Goal: Find contact information: Find contact information

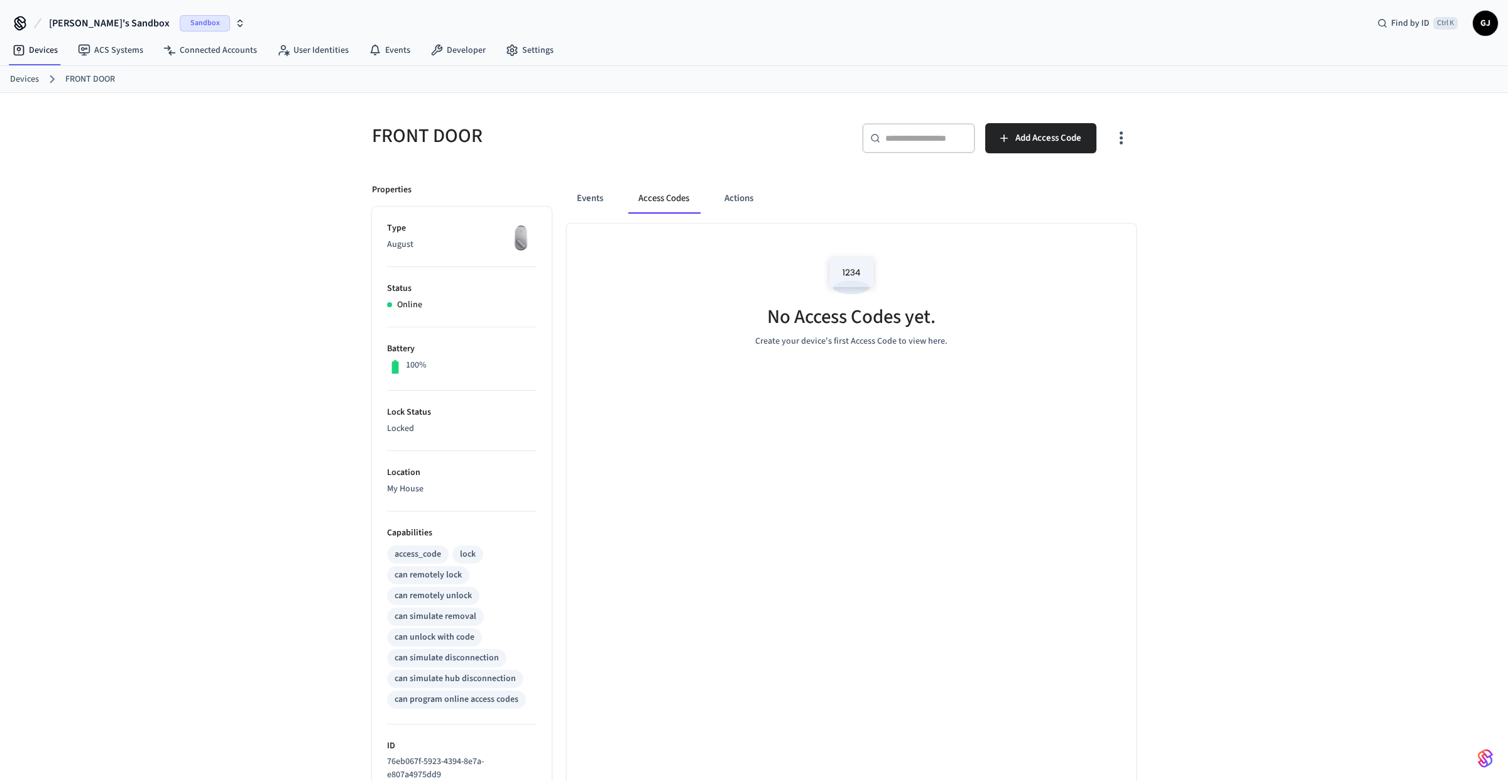
scroll to position [66, 0]
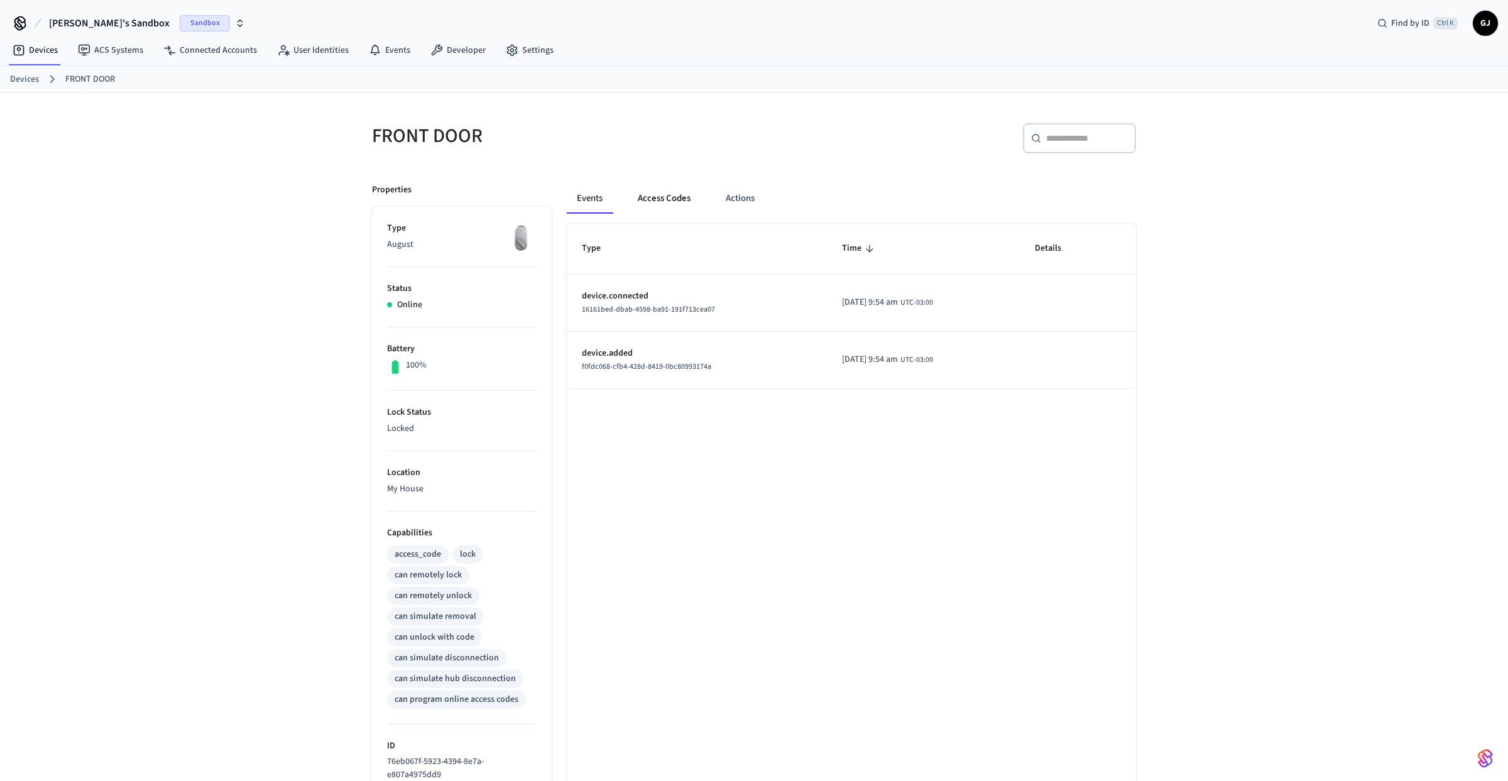
click at [659, 207] on button "Access Codes" at bounding box center [664, 199] width 73 height 30
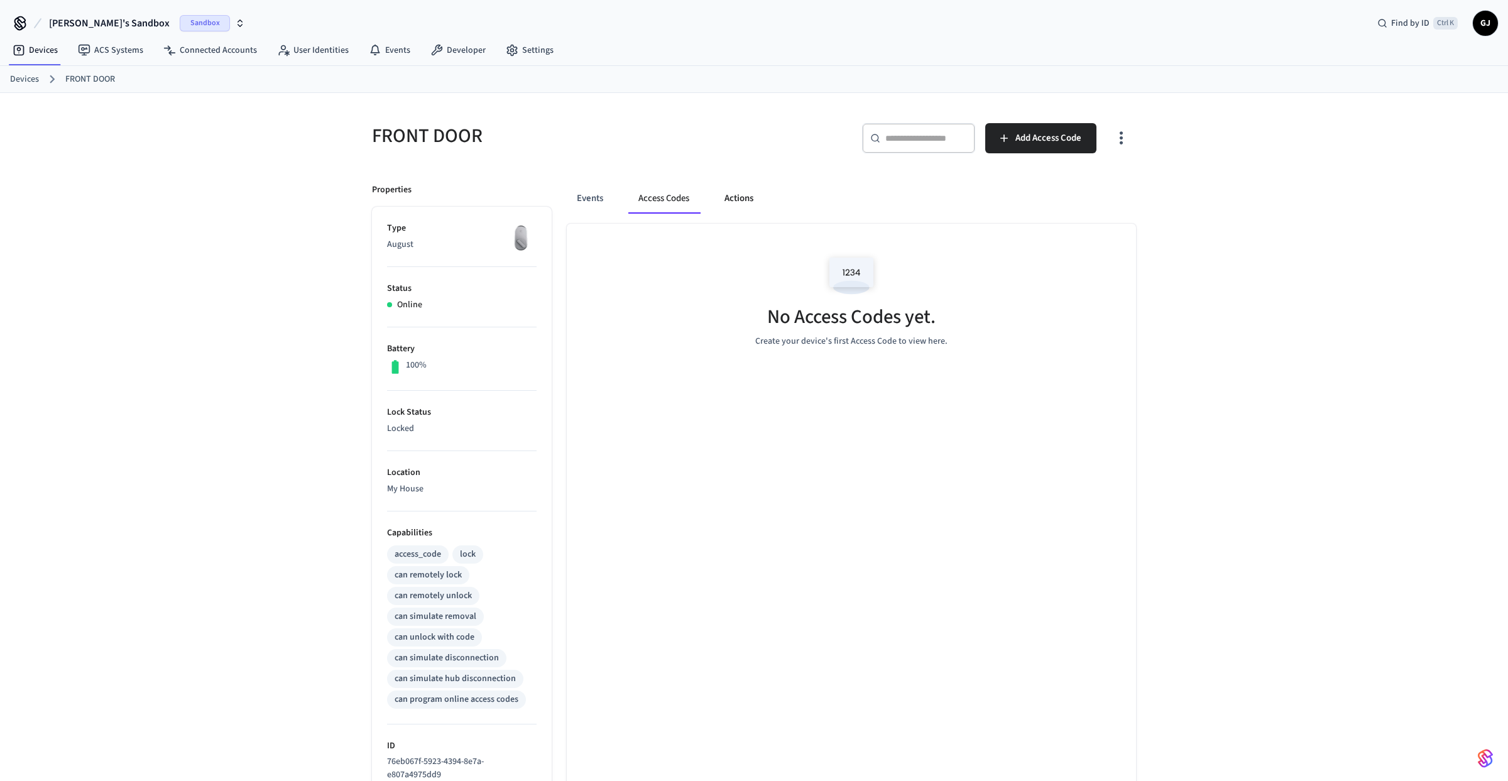
click at [734, 197] on button "Actions" at bounding box center [739, 199] width 49 height 30
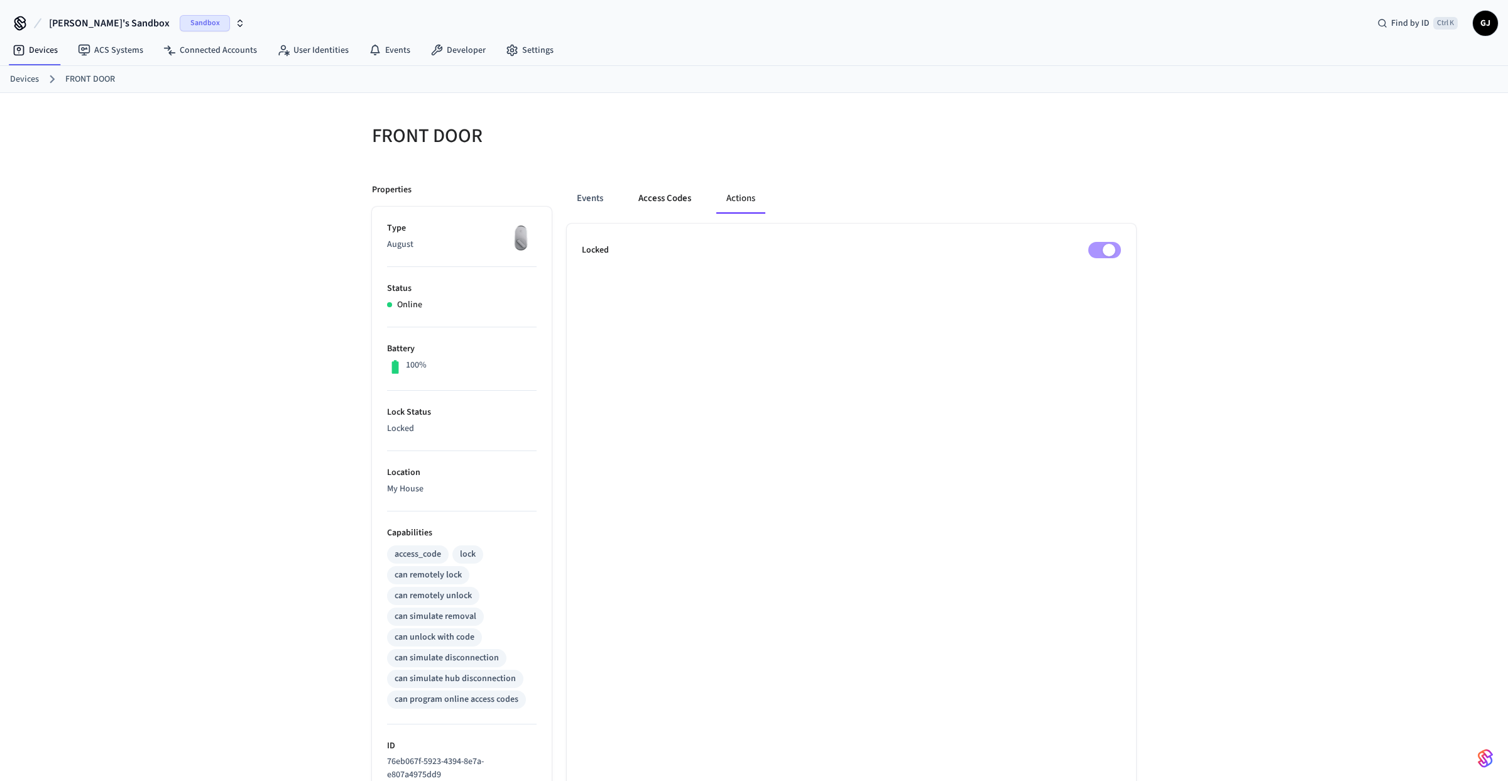
click at [675, 208] on button "Access Codes" at bounding box center [664, 199] width 73 height 30
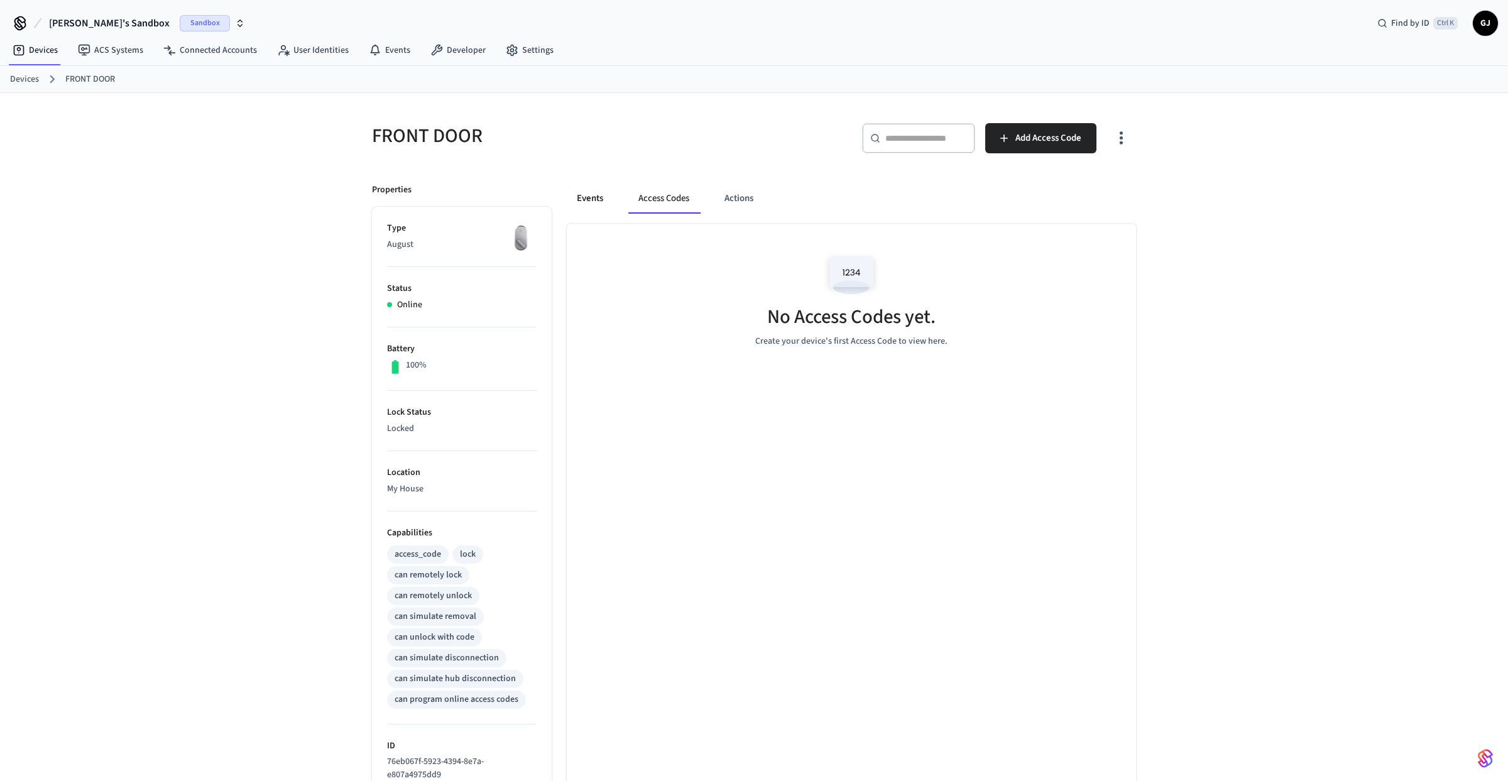
click at [593, 207] on button "Events" at bounding box center [590, 199] width 47 height 30
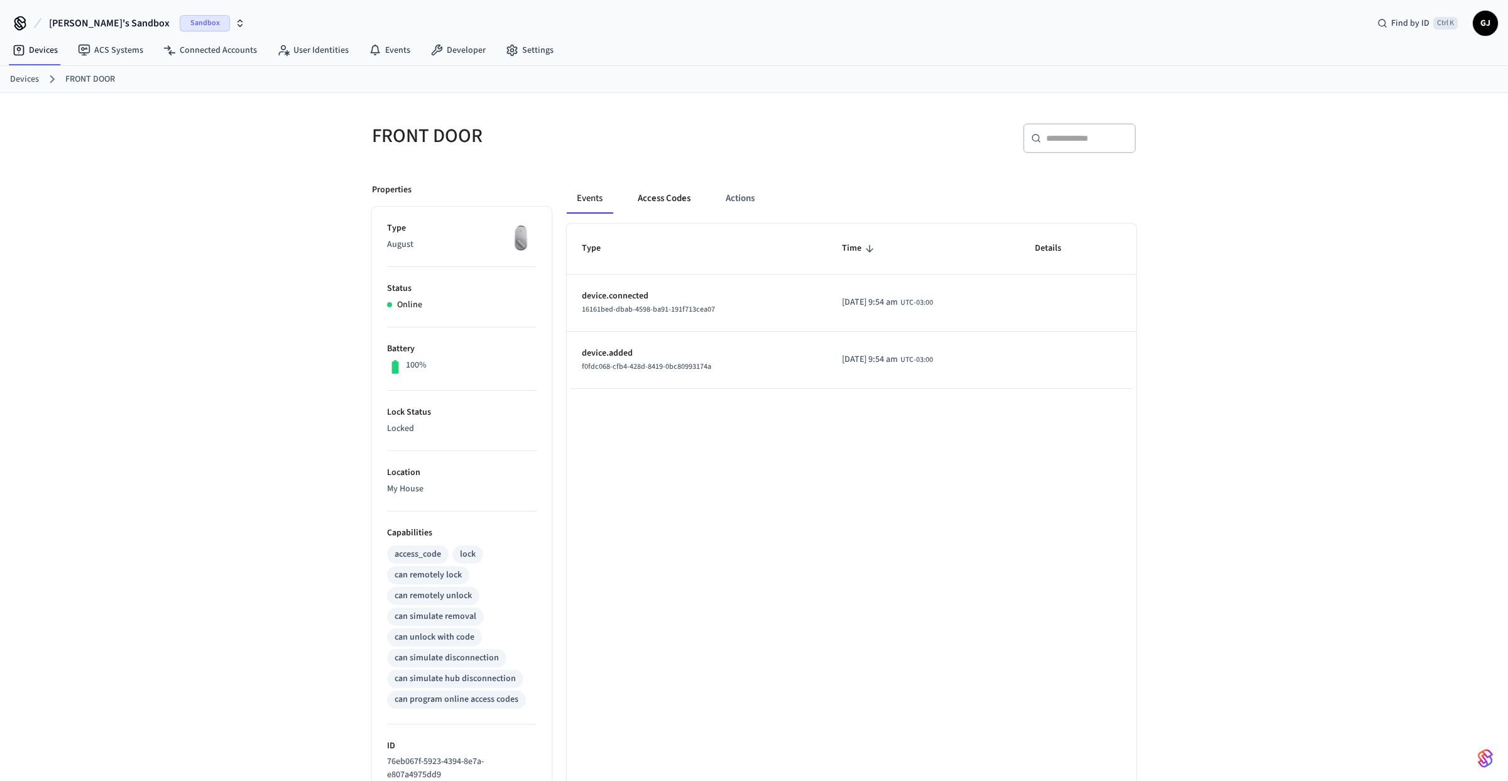
click at [643, 204] on button "Access Codes" at bounding box center [664, 199] width 73 height 30
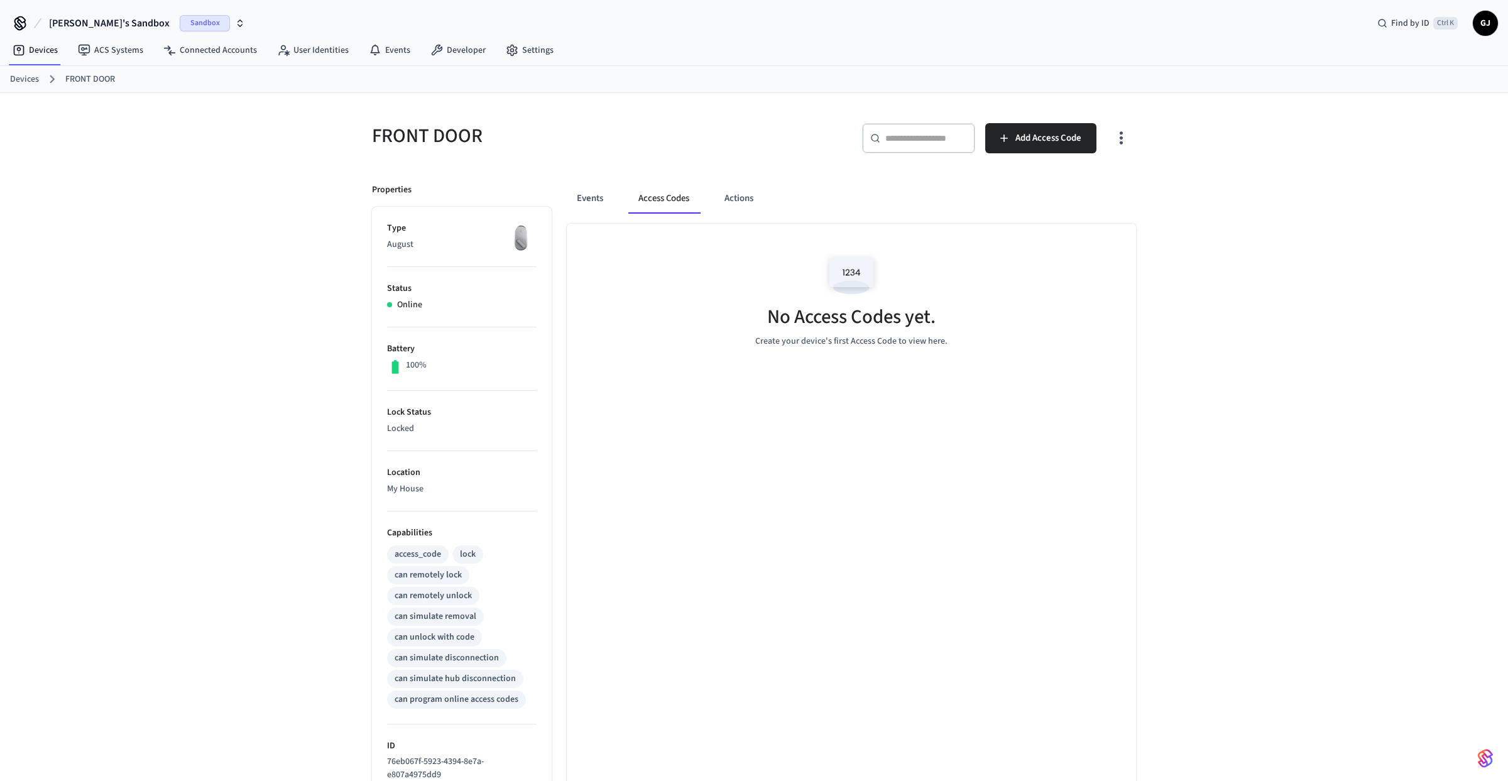
click at [671, 527] on div "No Access Codes yet. Create your device's first Access Code to view here." at bounding box center [851, 602] width 569 height 757
click at [292, 251] on div "FRONT DOOR ​ ​ Add Access Code Properties Type August Status Online Battery 100…" at bounding box center [754, 537] width 1508 height 888
click at [598, 207] on button "Events" at bounding box center [590, 199] width 47 height 30
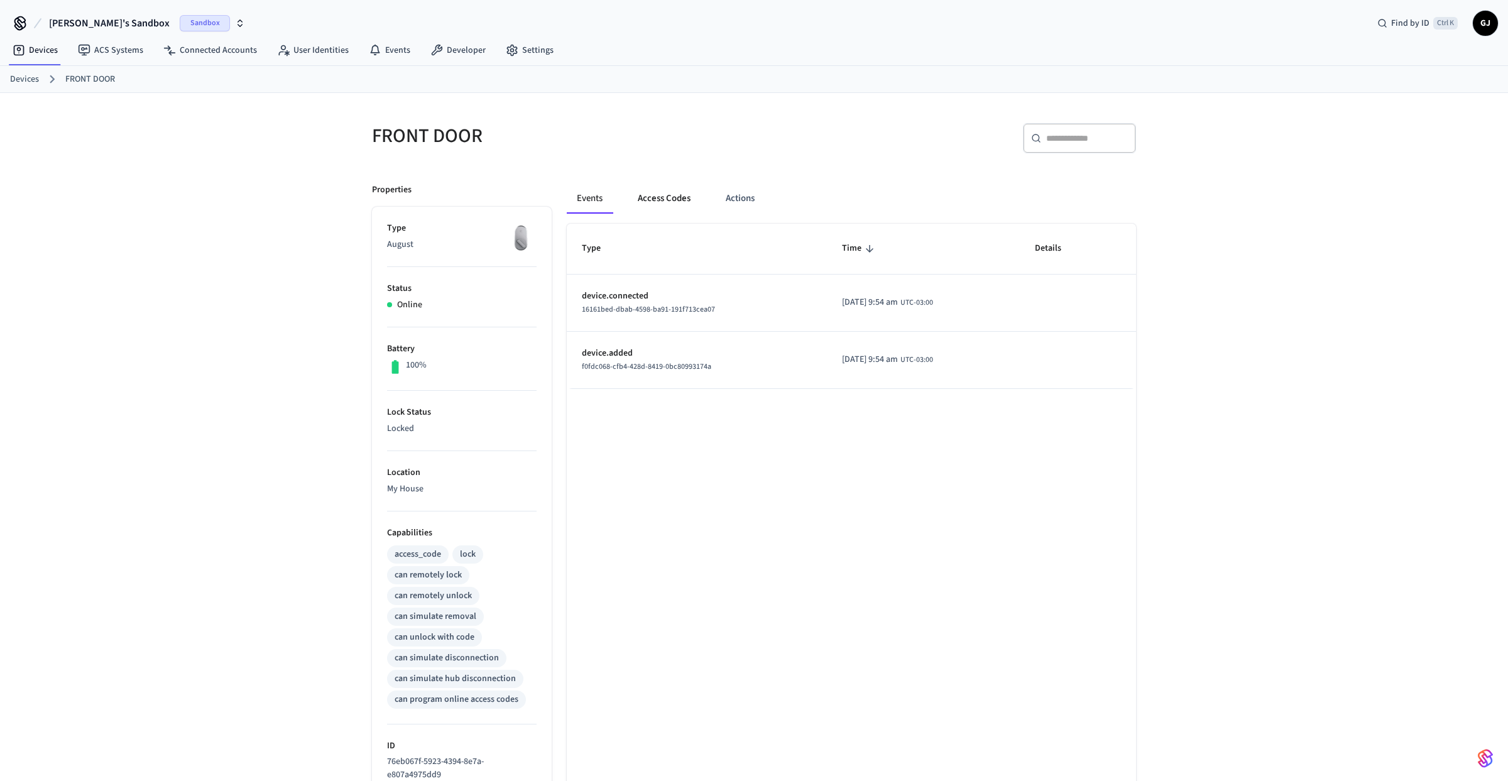
click at [645, 207] on button "Access Codes" at bounding box center [664, 199] width 73 height 30
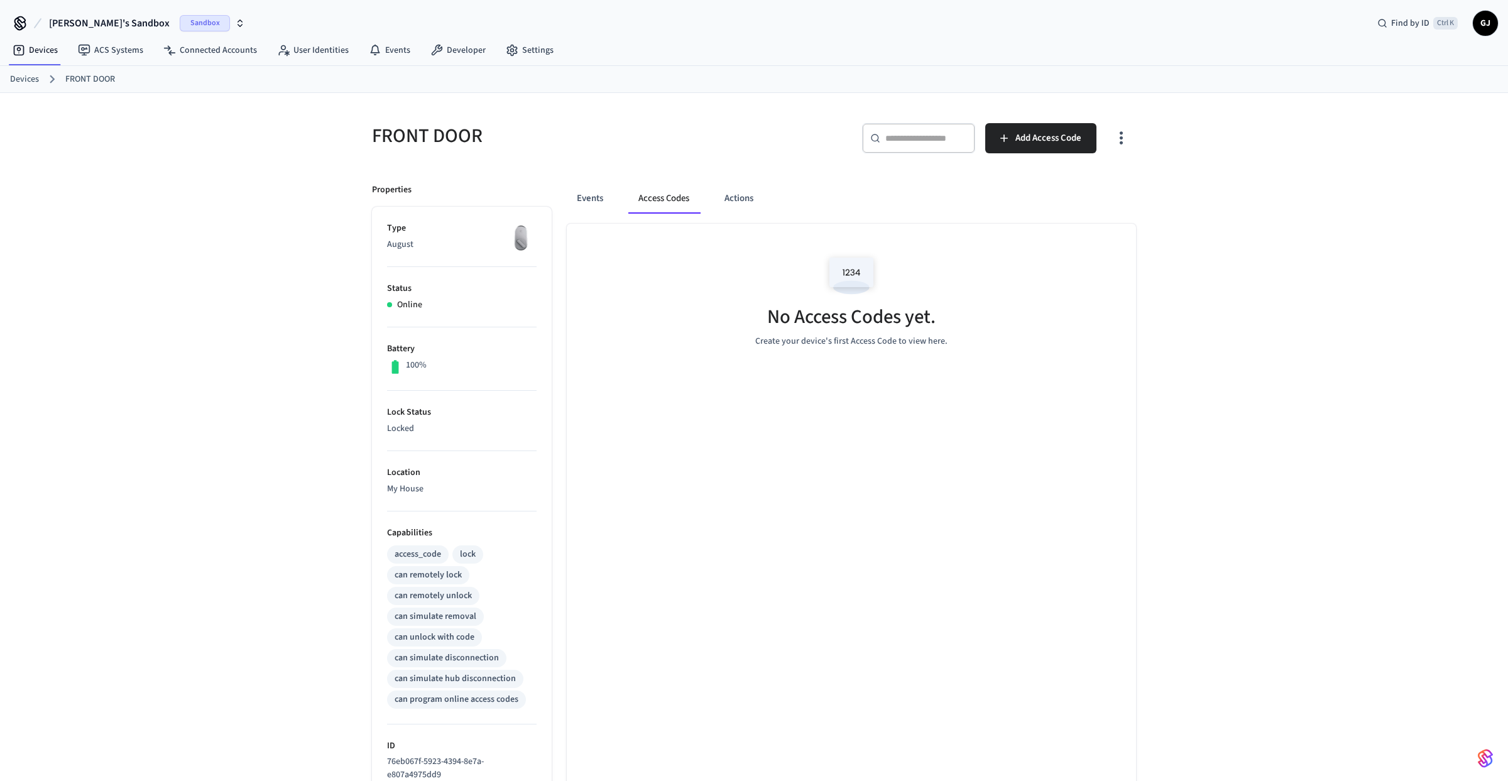
drag, startPoint x: 786, startPoint y: 331, endPoint x: 778, endPoint y: 324, distance: 10.3
click at [786, 330] on h5 "No Access Codes yet." at bounding box center [851, 317] width 168 height 26
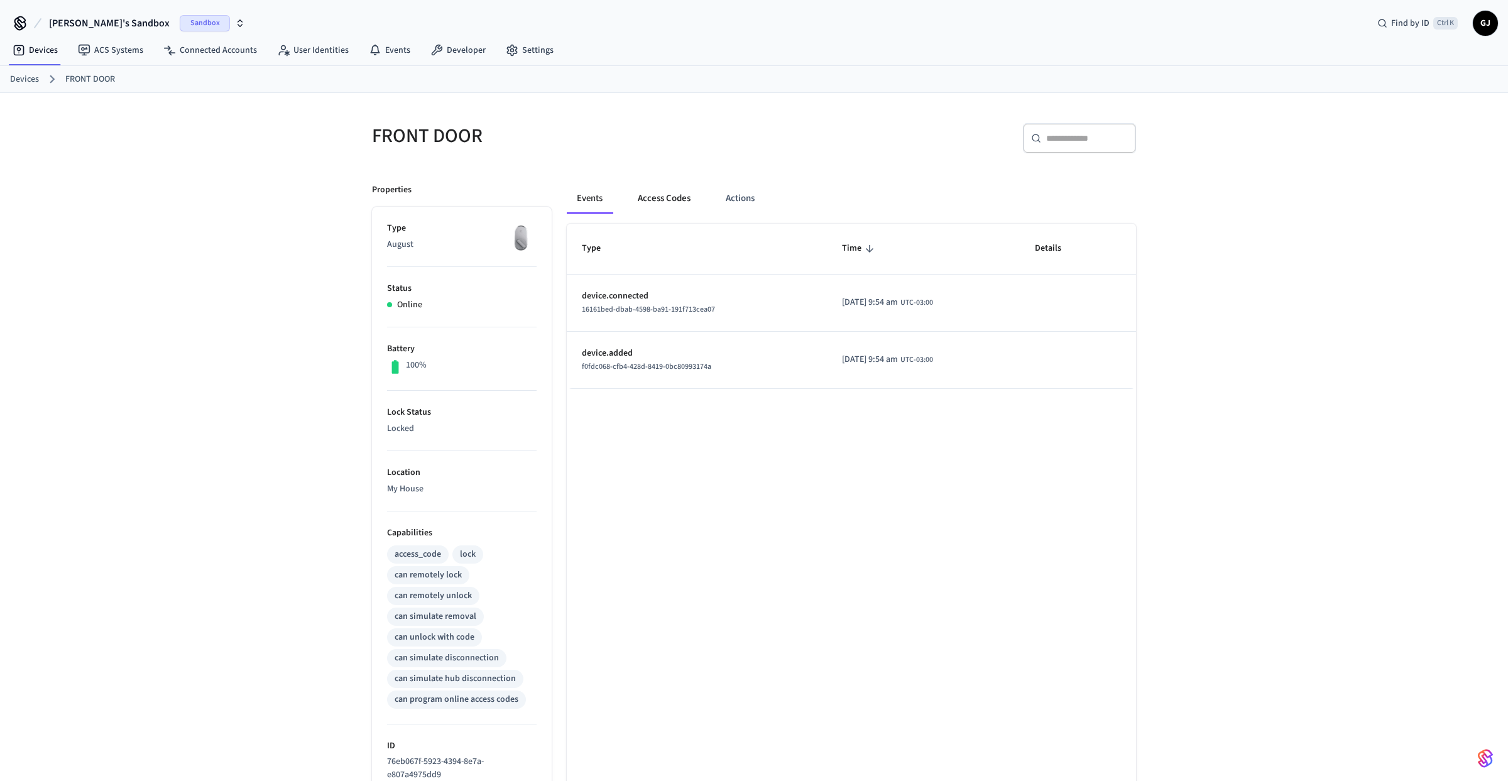
click at [664, 204] on button "Access Codes" at bounding box center [664, 199] width 73 height 30
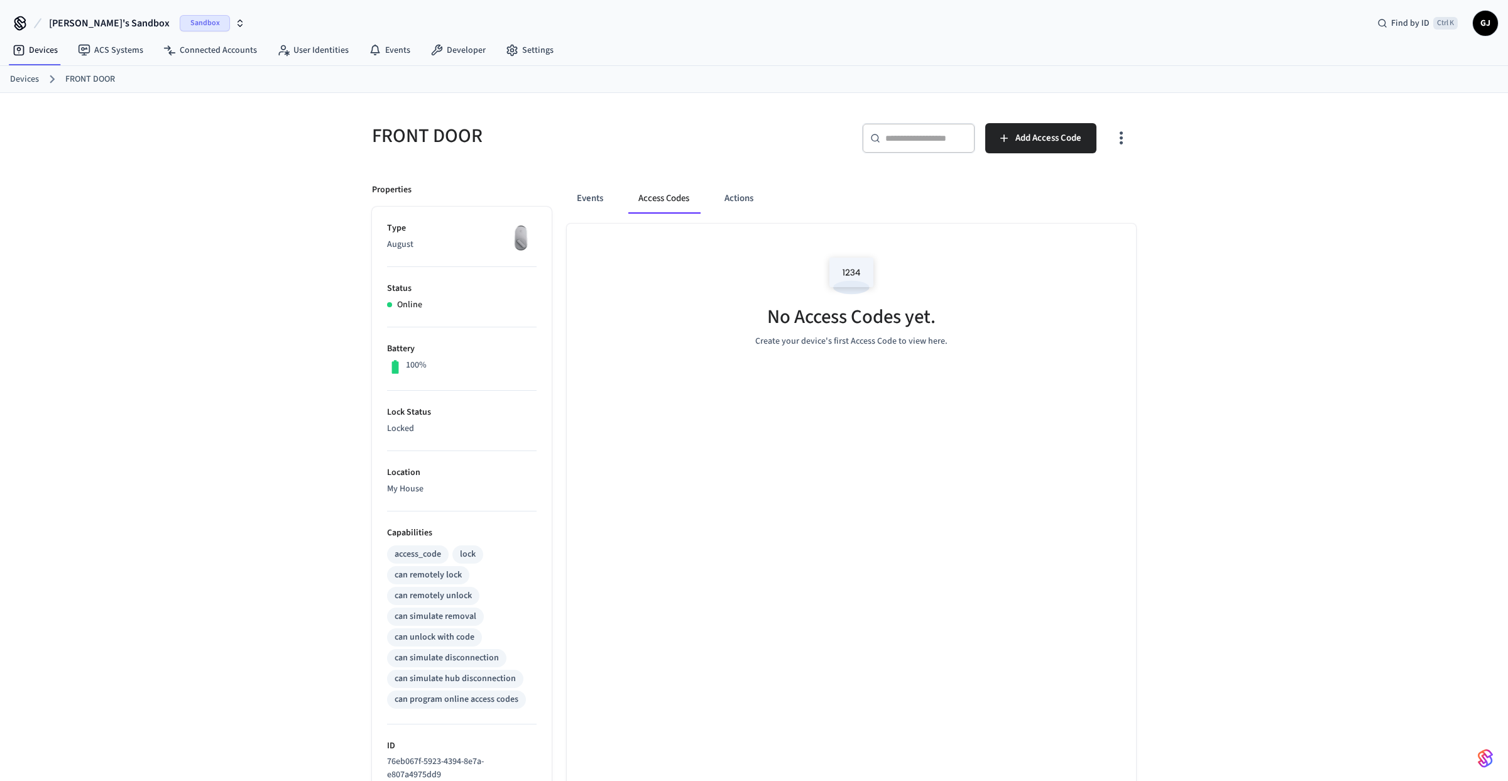
click at [664, 204] on button "Access Codes" at bounding box center [663, 199] width 71 height 30
click at [1144, 146] on div "FRONT DOOR ​ ​ Add Access Code Properties Type August Status Online Battery 100…" at bounding box center [754, 544] width 784 height 873
click at [1127, 141] on icon "button" at bounding box center [1121, 137] width 19 height 19
click at [1127, 141] on div at bounding box center [754, 390] width 1508 height 781
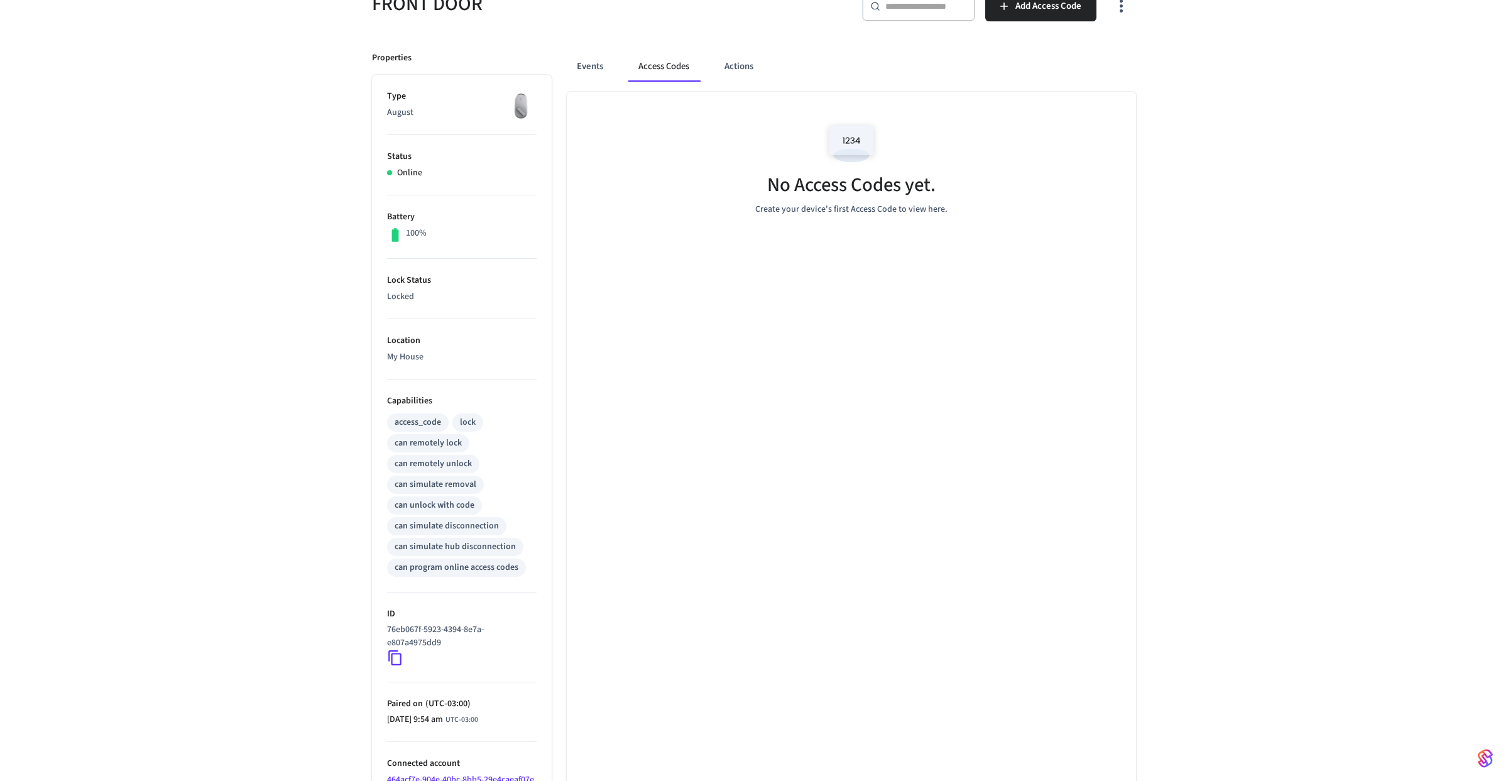
click at [311, 387] on div "FRONT DOOR ​ ​ Add Access Code Properties Type August Status Online Battery 100…" at bounding box center [754, 405] width 1508 height 888
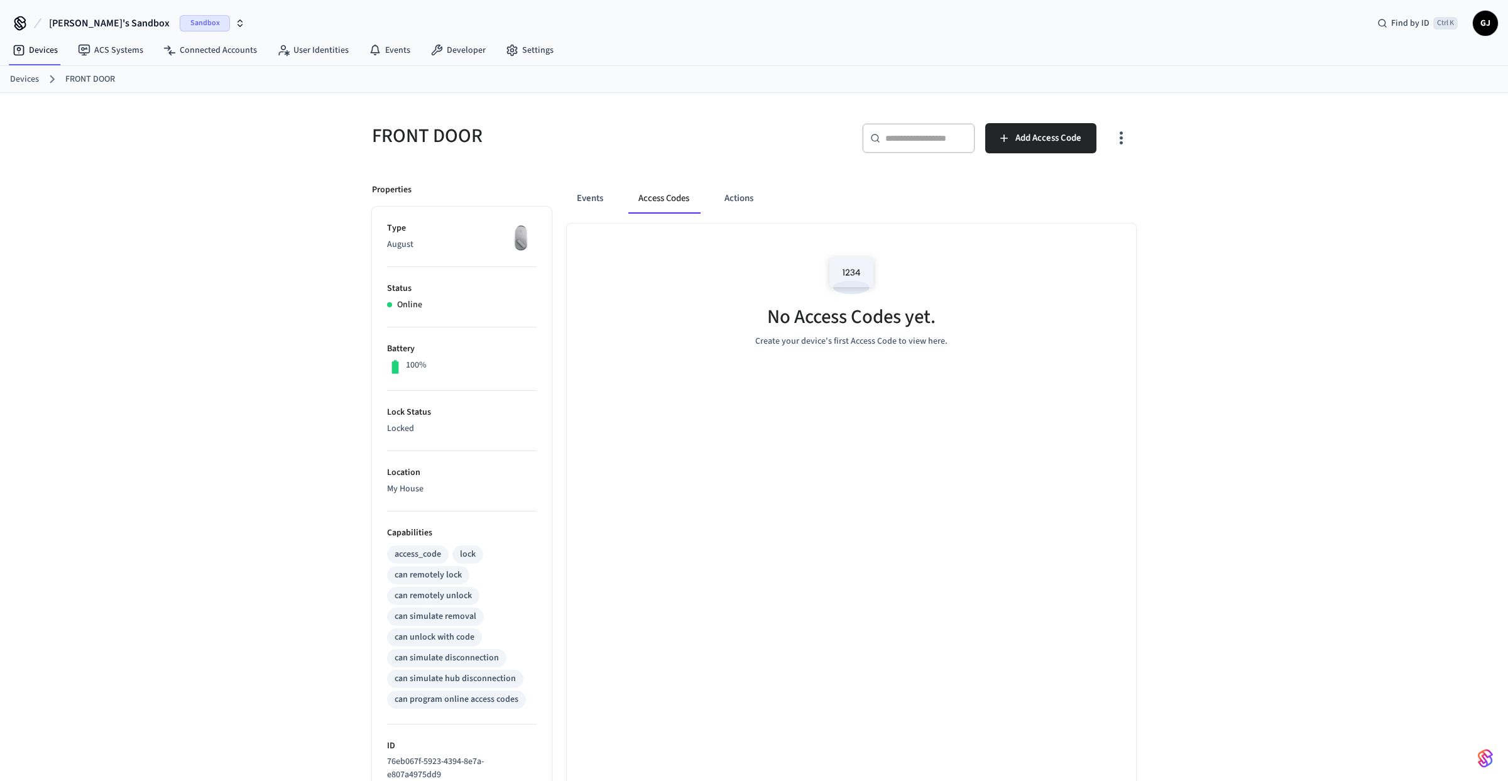
click at [311, 181] on div "FRONT DOOR ​ ​ Add Access Code Properties Type August Status Online Battery 100…" at bounding box center [754, 537] width 1508 height 888
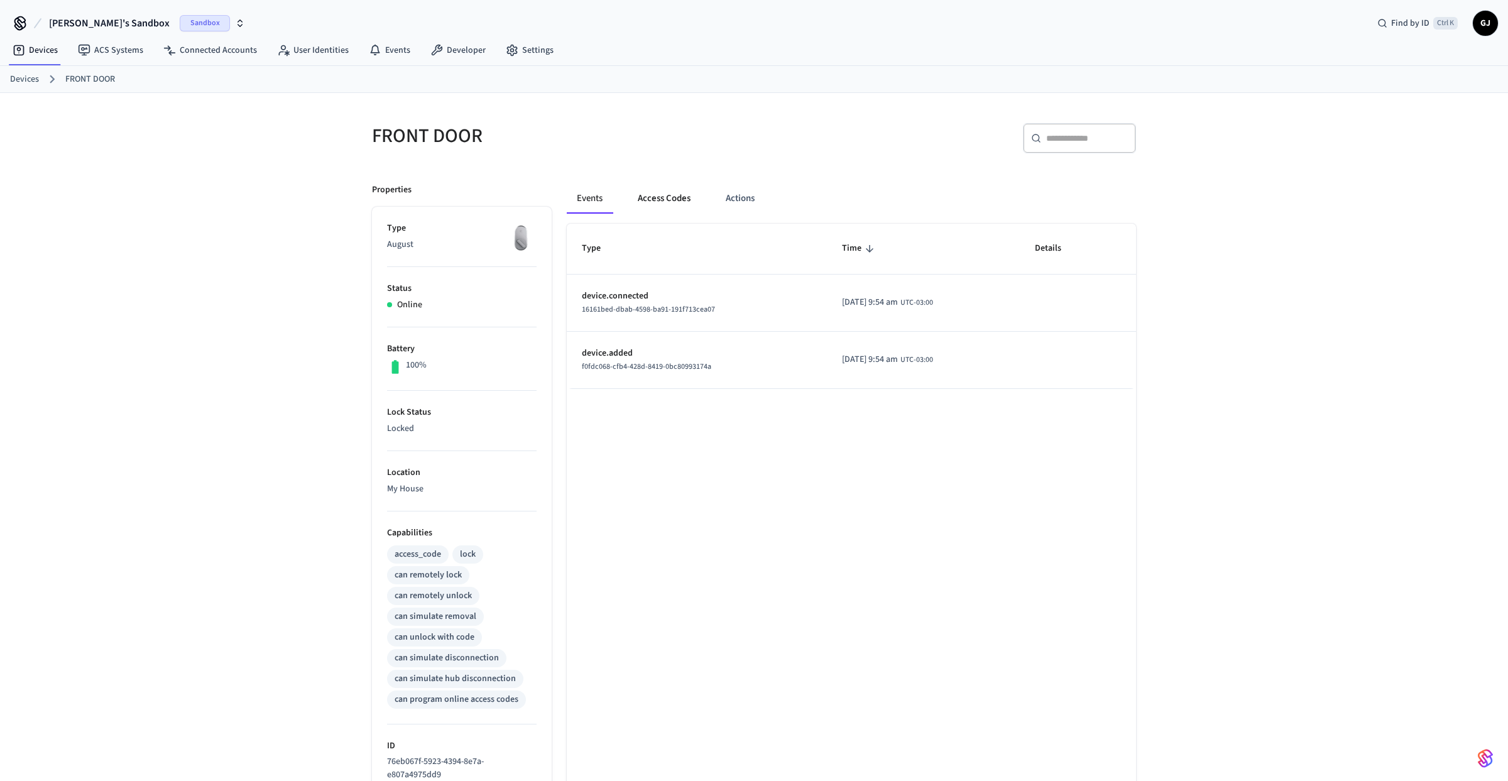
click at [644, 204] on button "Access Codes" at bounding box center [664, 199] width 73 height 30
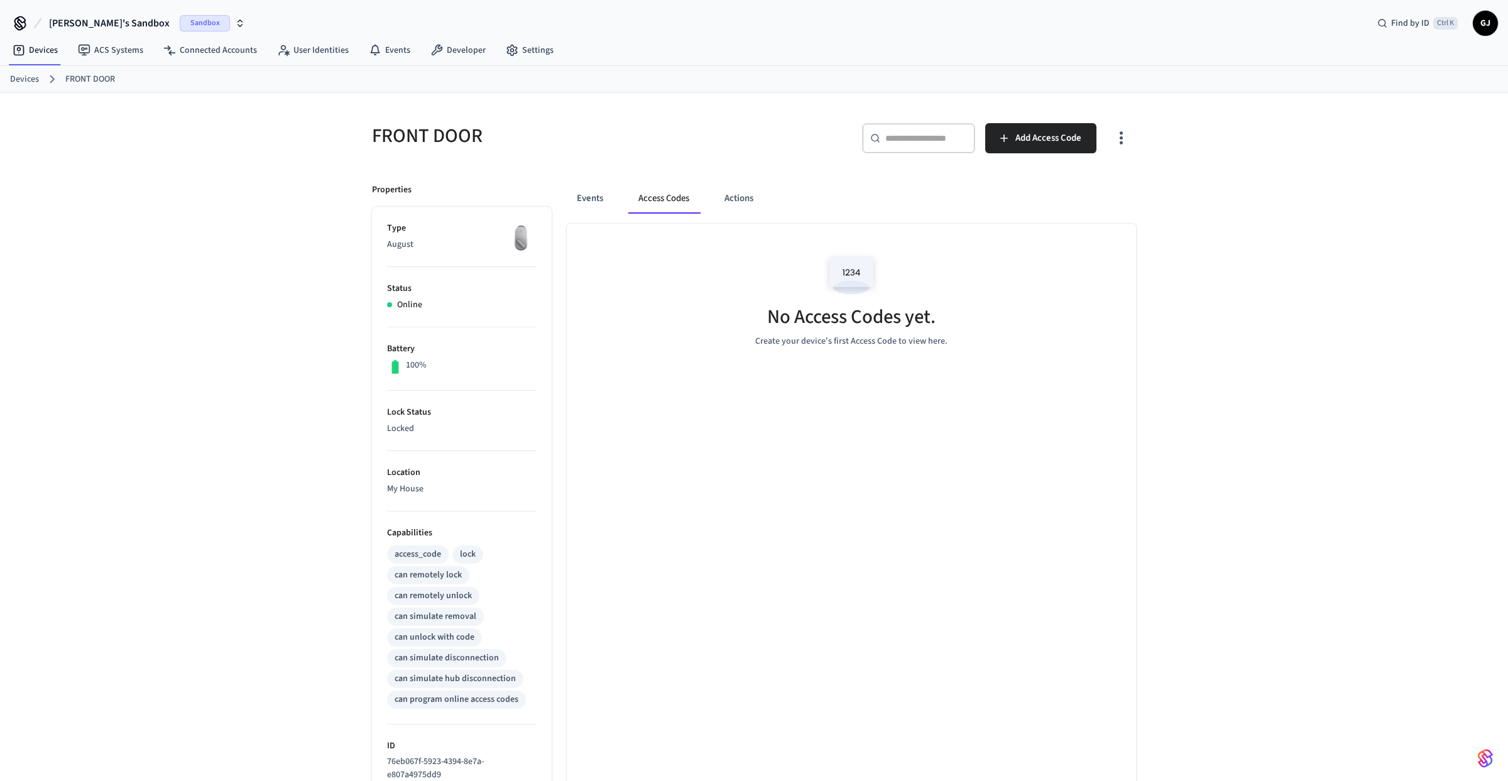
click at [644, 204] on button "Access Codes" at bounding box center [663, 199] width 71 height 30
click at [861, 336] on p "Create your device's first Access Code to view here." at bounding box center [851, 341] width 192 height 13
click at [747, 197] on button "Actions" at bounding box center [739, 199] width 49 height 30
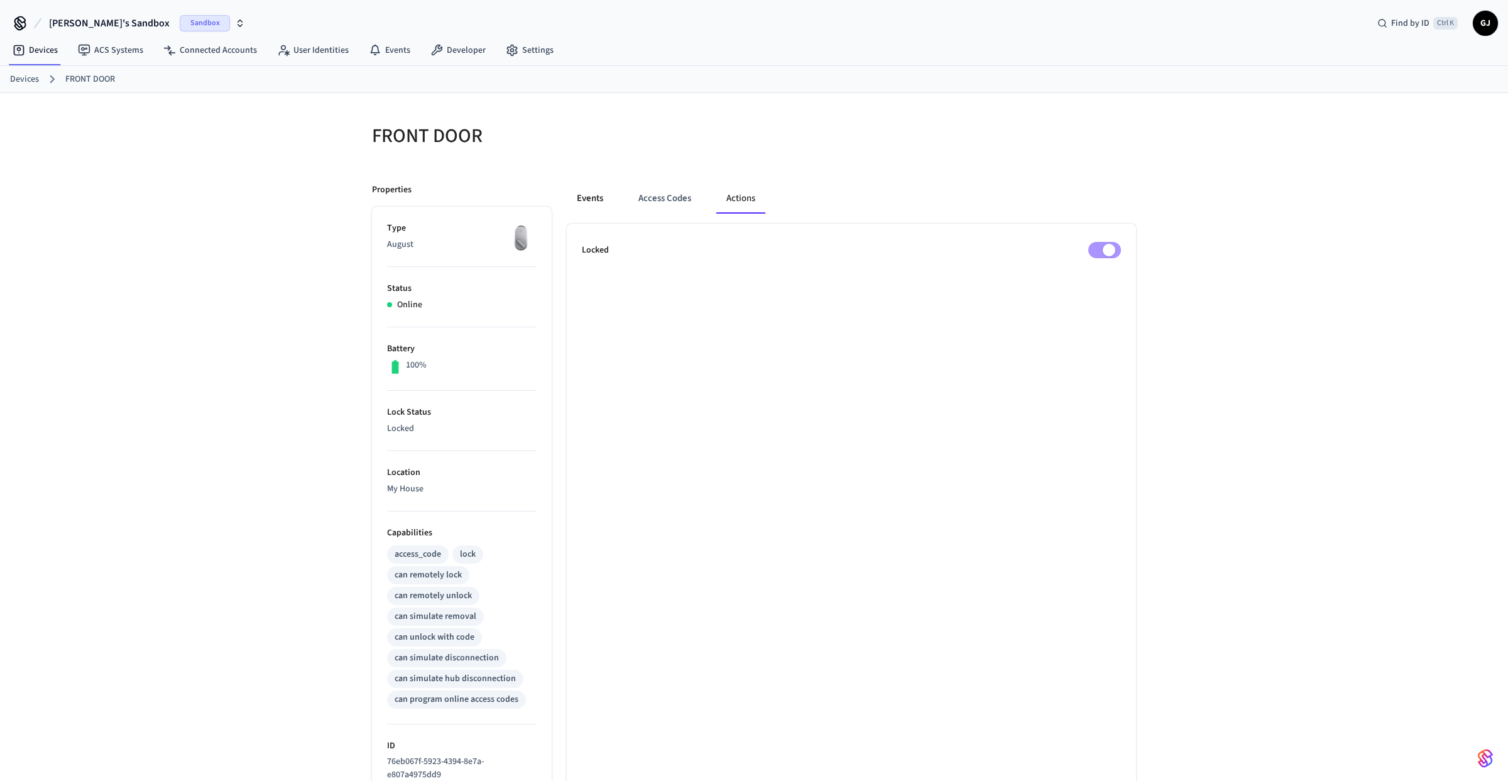
click at [590, 199] on button "Events" at bounding box center [590, 199] width 47 height 30
click at [33, 75] on link "Devices" at bounding box center [24, 79] width 29 height 13
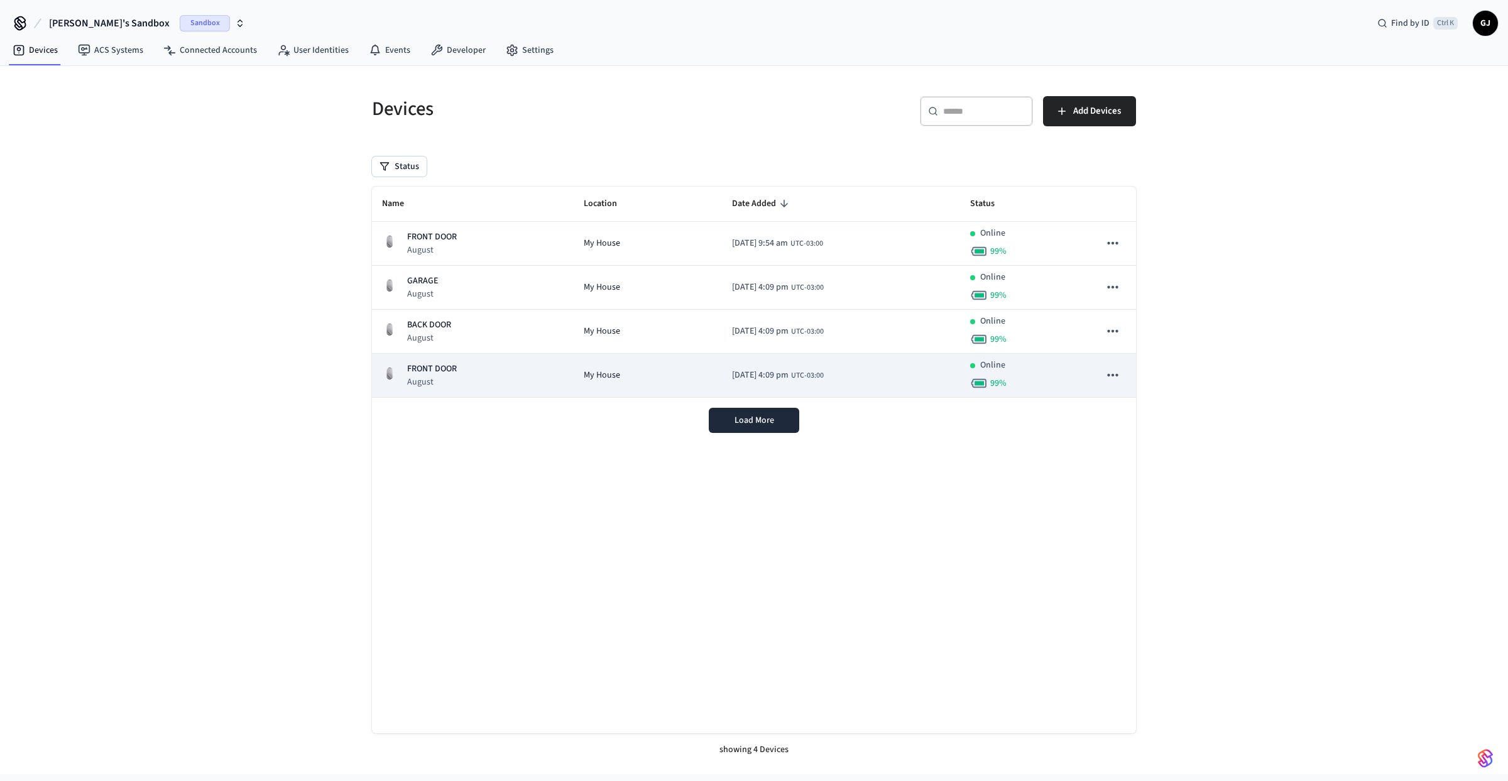
click at [423, 366] on p "FRONT DOOR" at bounding box center [432, 369] width 50 height 13
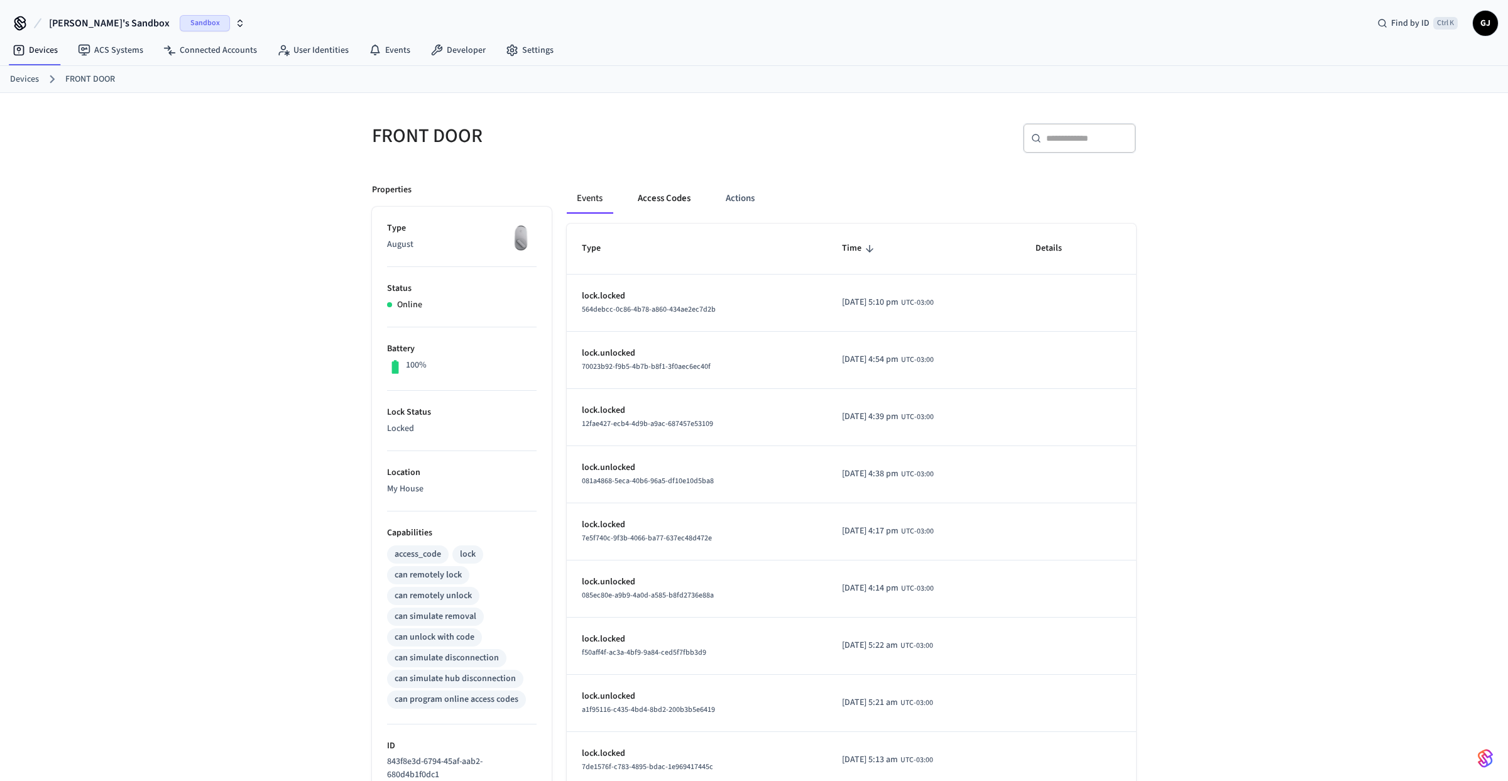
click at [681, 197] on button "Access Codes" at bounding box center [664, 199] width 73 height 30
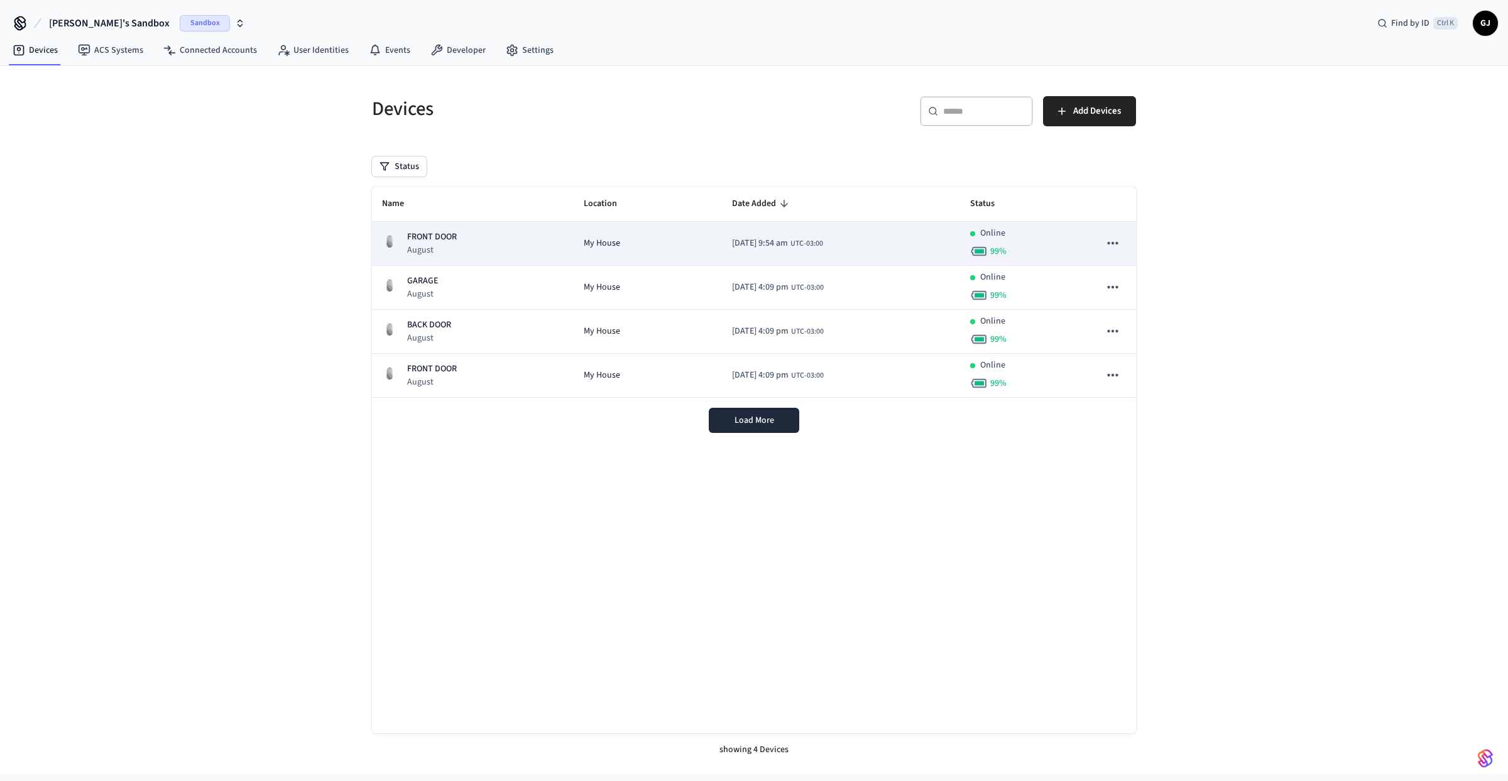
click at [495, 248] on div "FRONT DOOR August" at bounding box center [473, 244] width 182 height 26
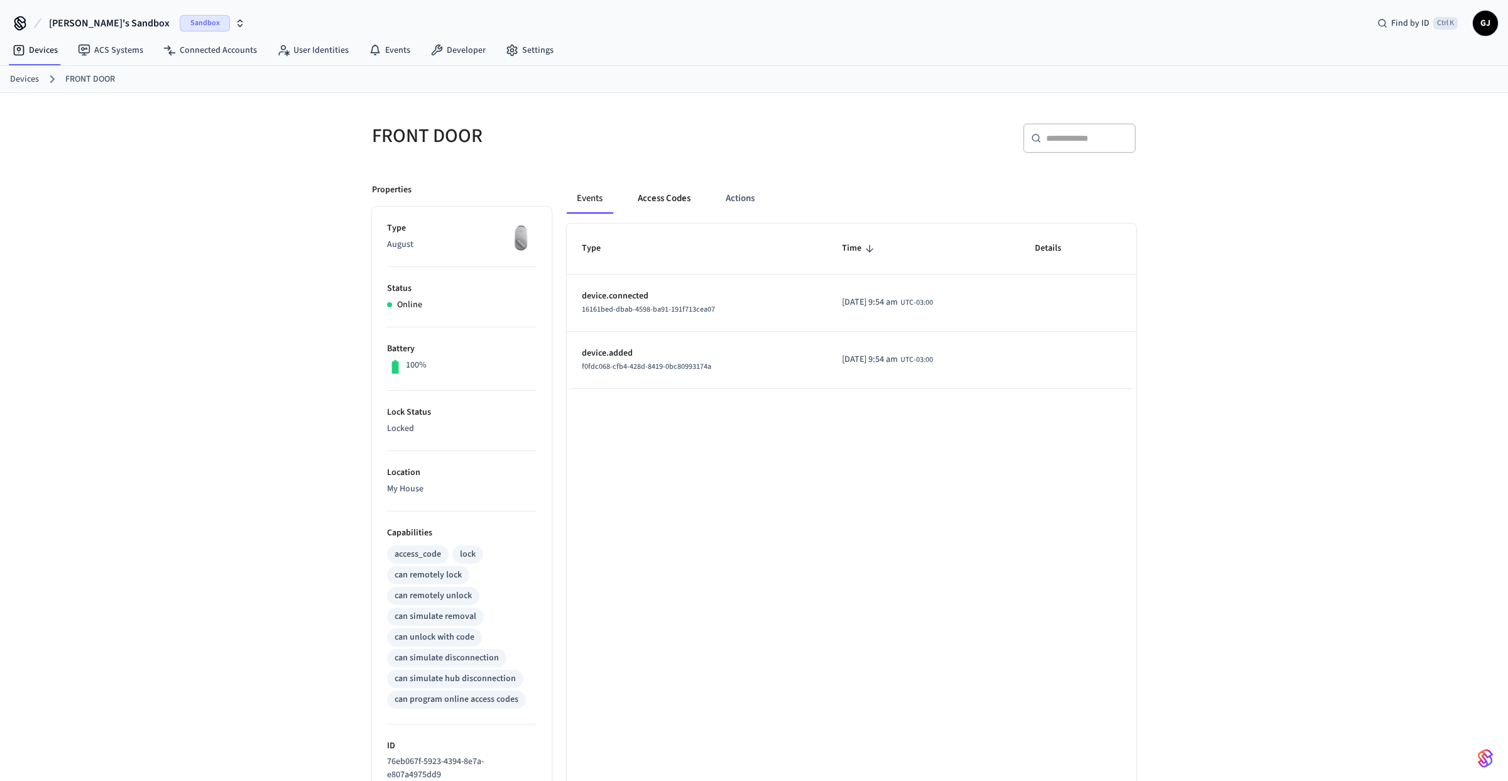
click at [686, 206] on button "Access Codes" at bounding box center [664, 199] width 73 height 30
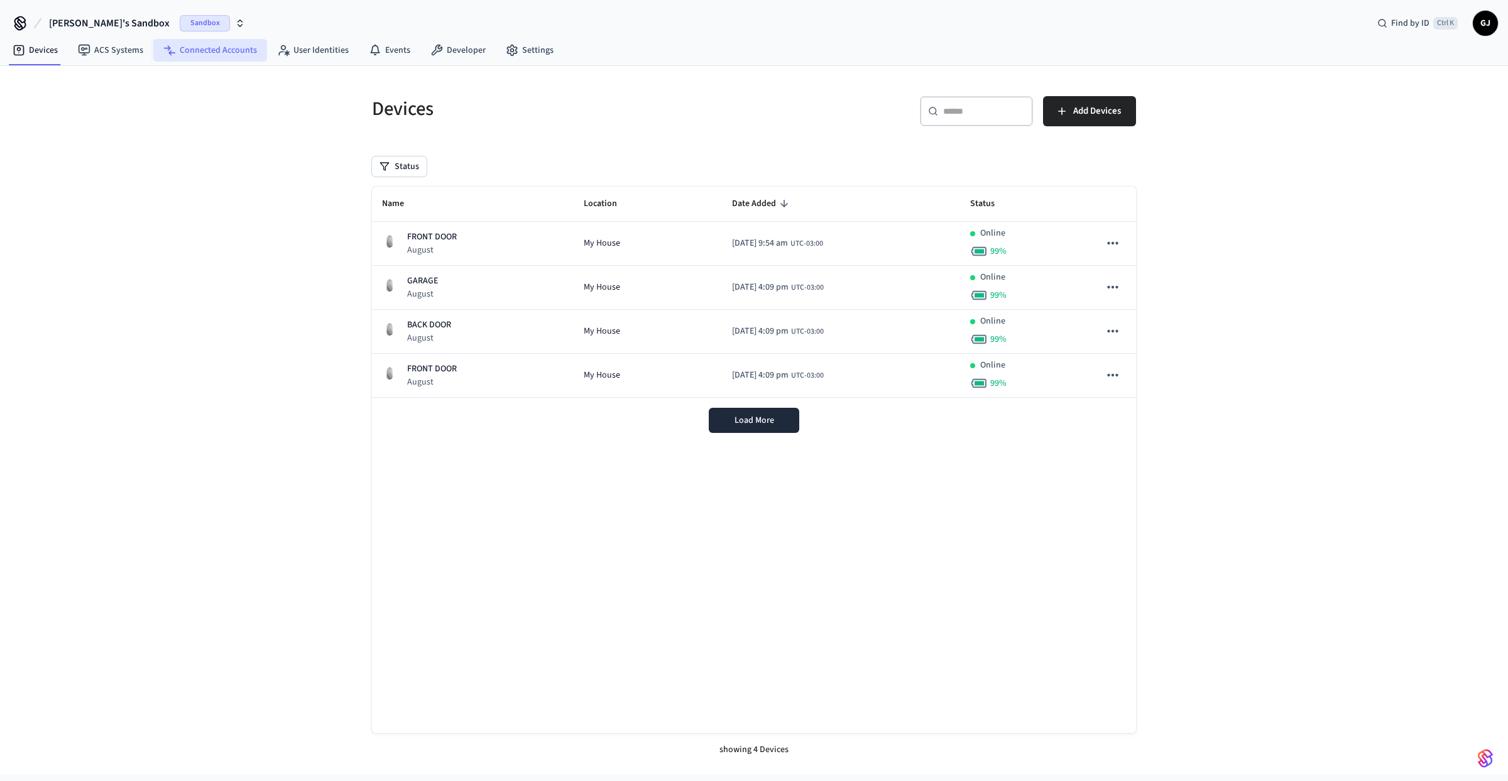
click at [260, 53] on link "Connected Accounts" at bounding box center [210, 50] width 114 height 23
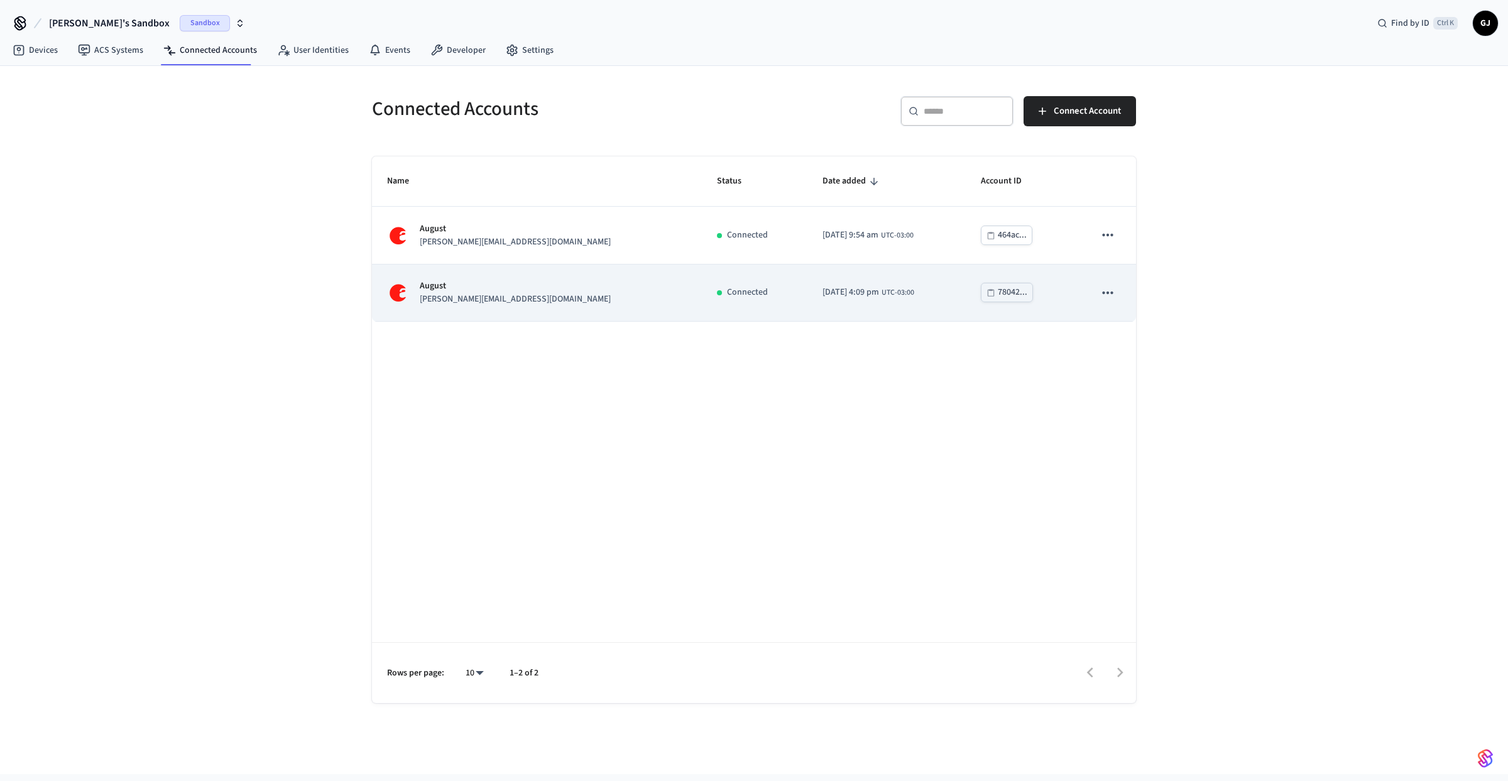
click at [474, 317] on td "August jane@example.com" at bounding box center [537, 293] width 330 height 57
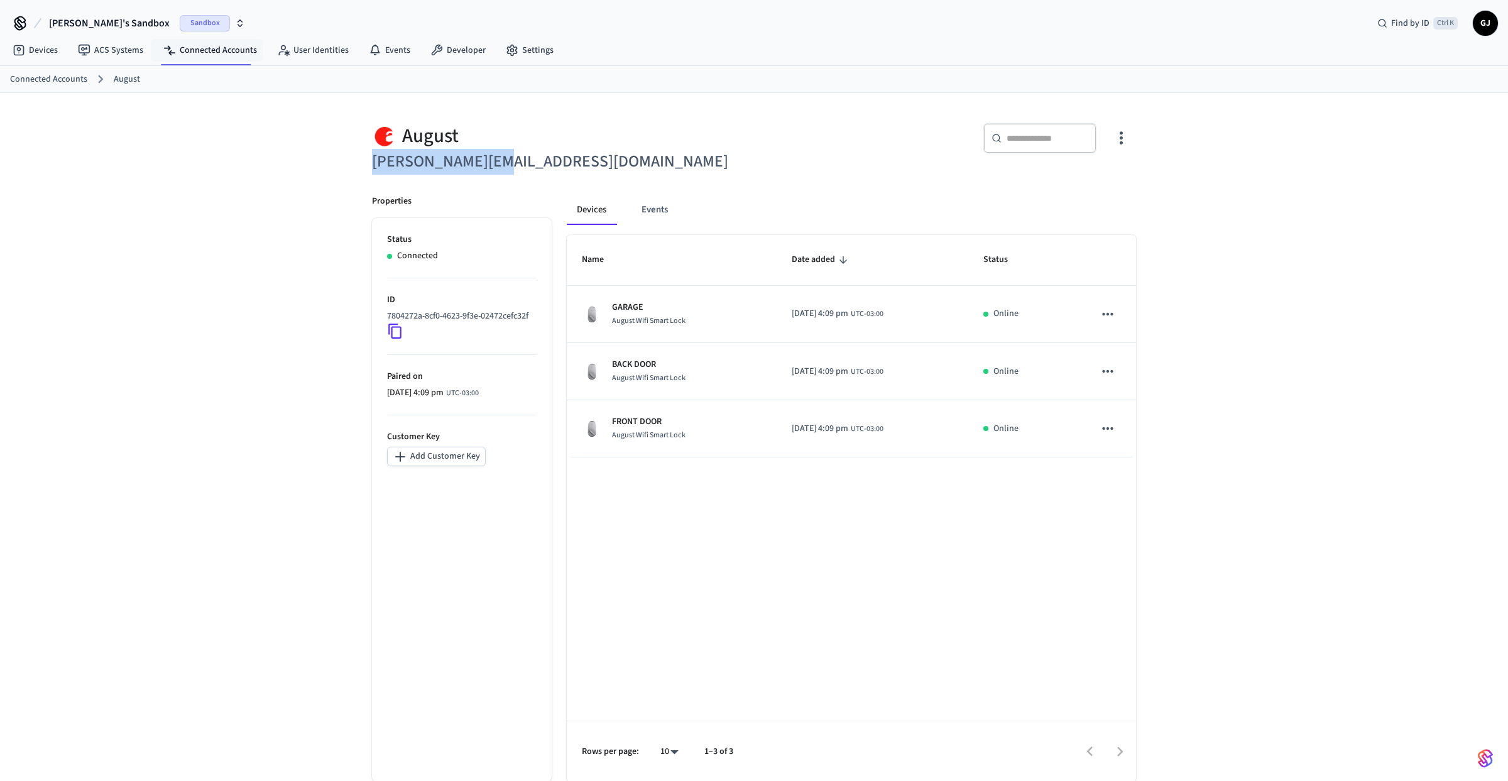
drag, startPoint x: 371, startPoint y: 167, endPoint x: 525, endPoint y: 168, distance: 154.6
click at [525, 168] on div "August jane@example.com" at bounding box center [552, 141] width 390 height 67
copy h6 "jane@example.com"
click at [497, 339] on div "7804272a-8cf0-4623-9f3e-02472cefc32f" at bounding box center [462, 325] width 150 height 30
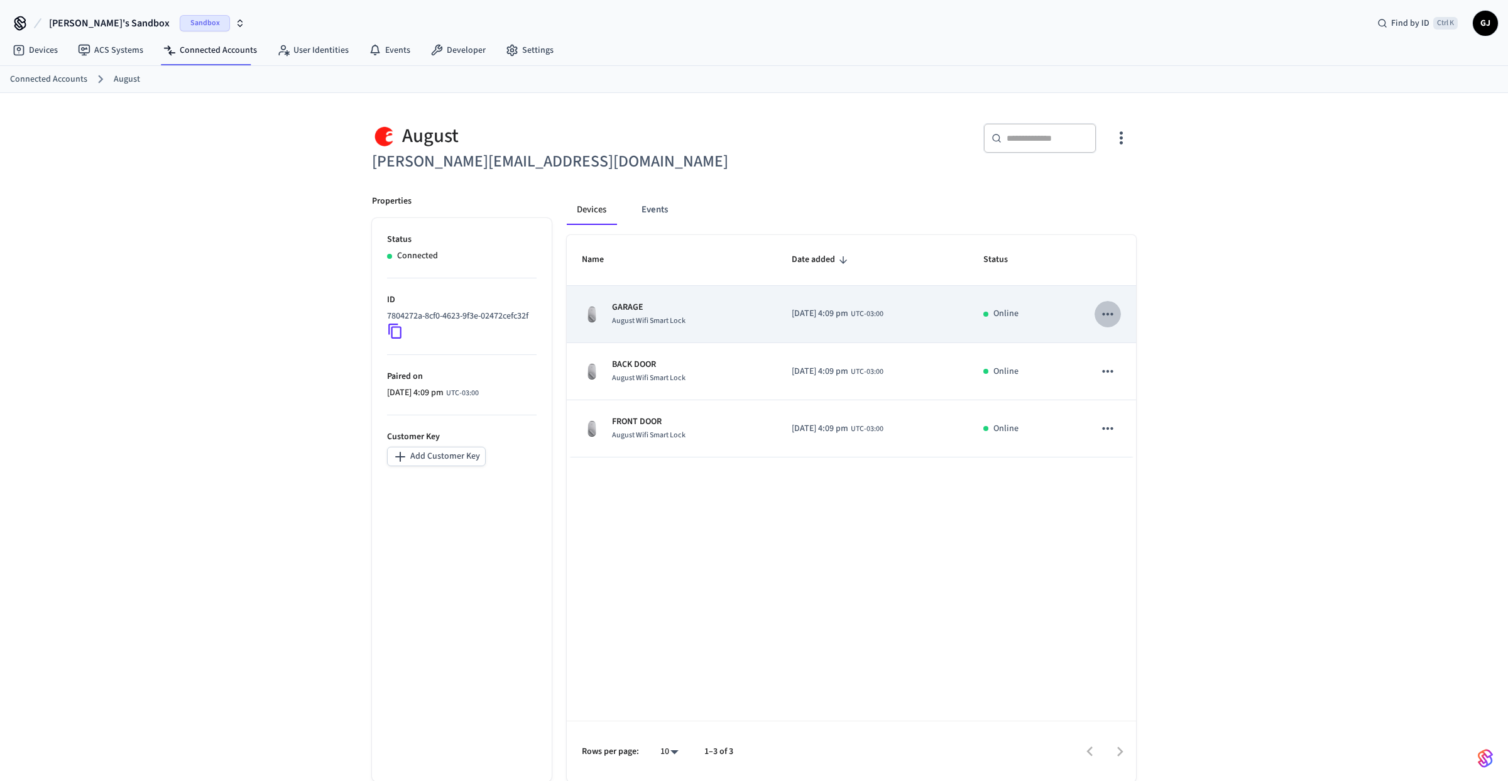
click at [1116, 320] on button "sticky table" at bounding box center [1108, 314] width 26 height 26
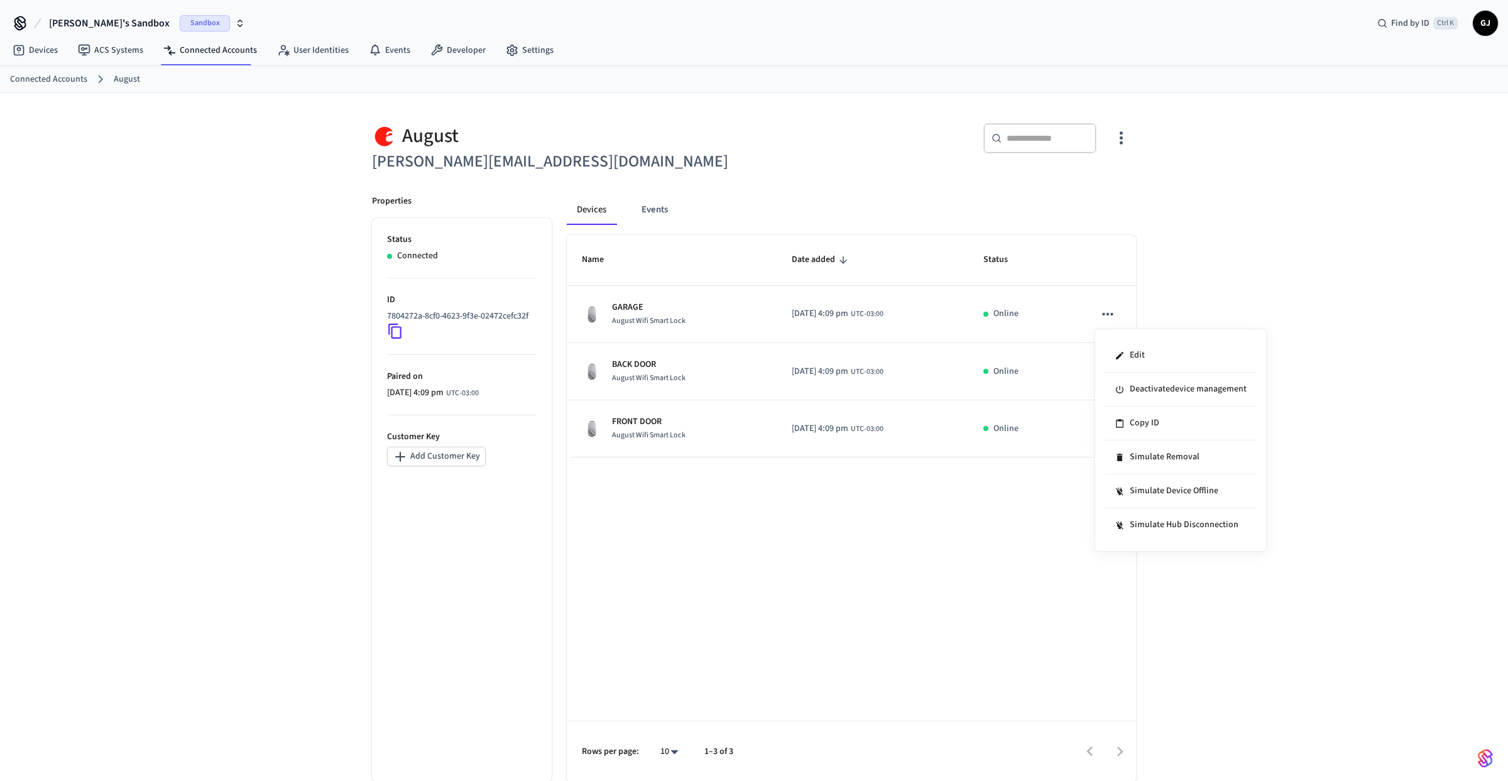
click at [1188, 212] on div at bounding box center [754, 390] width 1508 height 781
click at [44, 82] on link "Connected Accounts" at bounding box center [48, 79] width 77 height 13
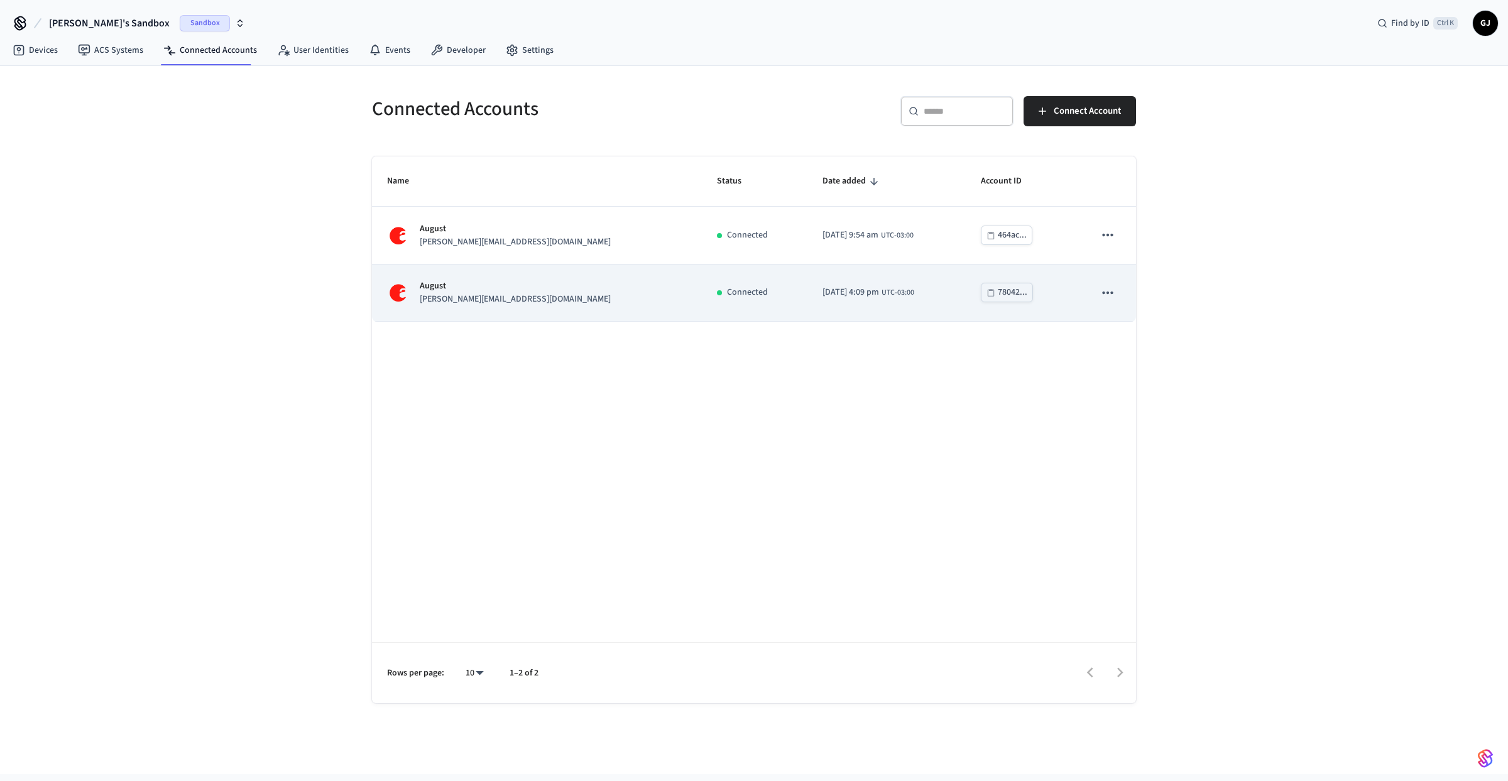
click at [459, 299] on p "jane@example.com" at bounding box center [515, 299] width 191 height 13
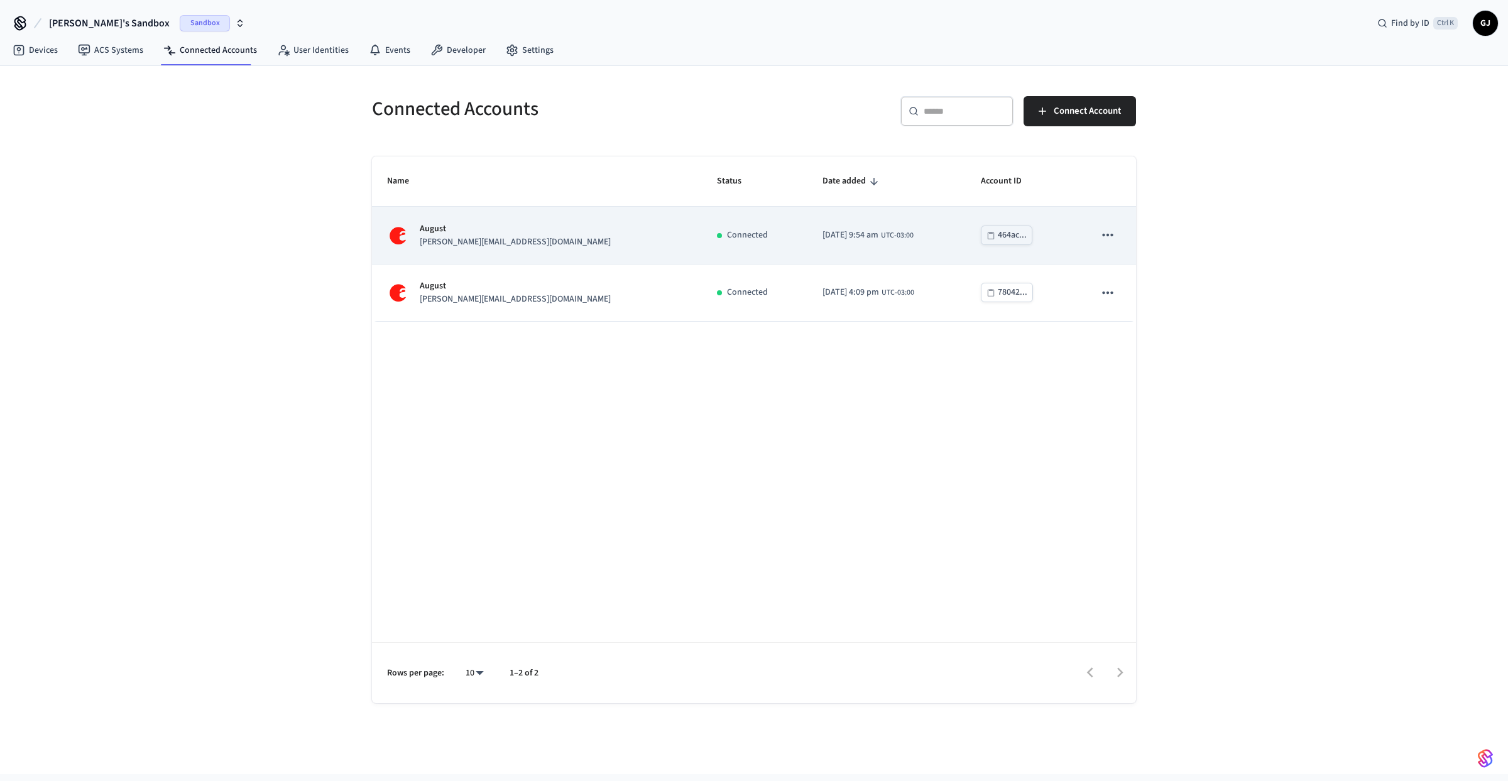
click at [511, 249] on div "August john@example.com" at bounding box center [537, 235] width 300 height 26
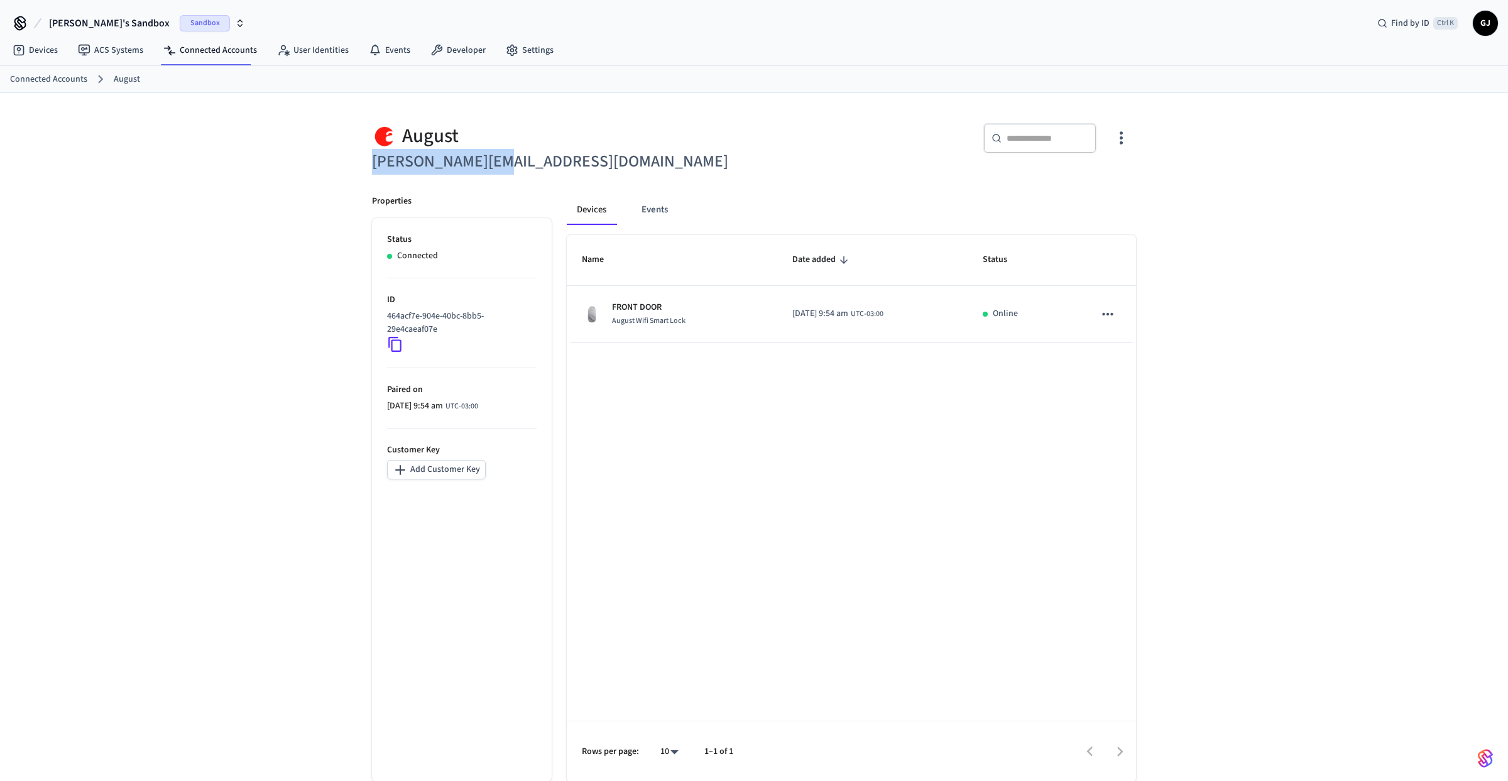
drag, startPoint x: 522, startPoint y: 169, endPoint x: 366, endPoint y: 166, distance: 155.9
click at [366, 166] on div "August john@example.com" at bounding box center [552, 141] width 390 height 67
copy h6 "john@example.com"
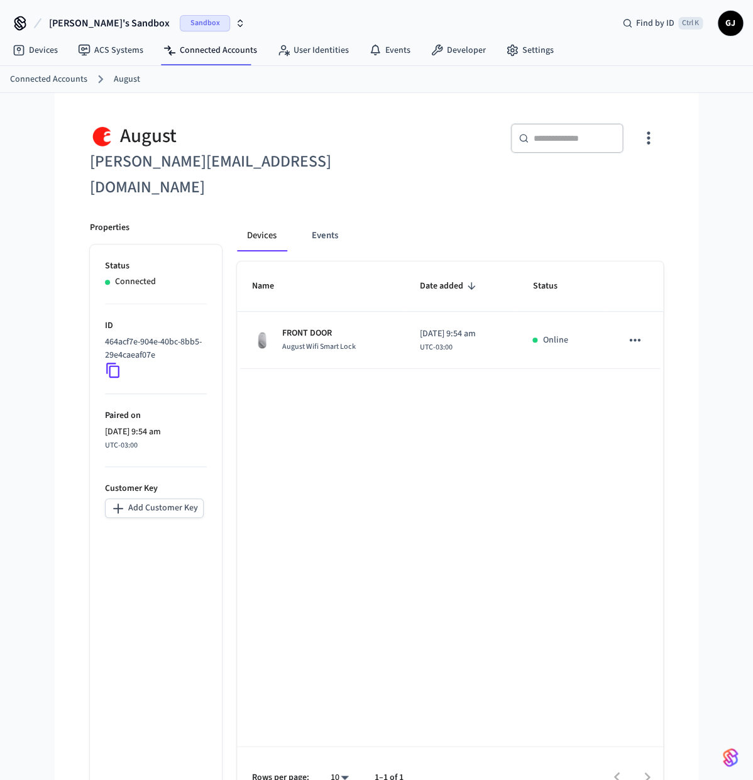
click at [356, 160] on h6 "john@example.com" at bounding box center [229, 175] width 279 height 52
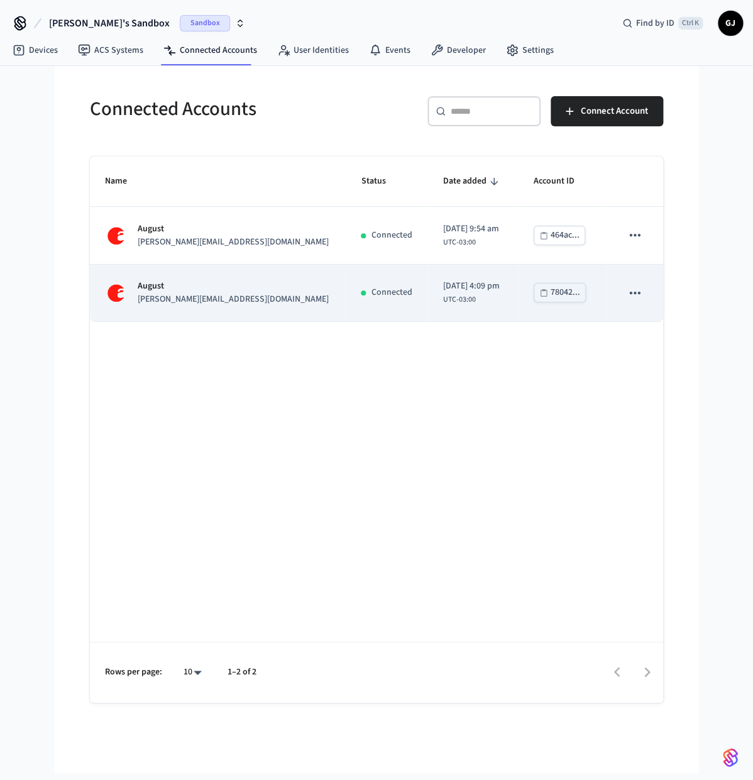
click at [198, 308] on td "August jane@example.com" at bounding box center [218, 293] width 256 height 57
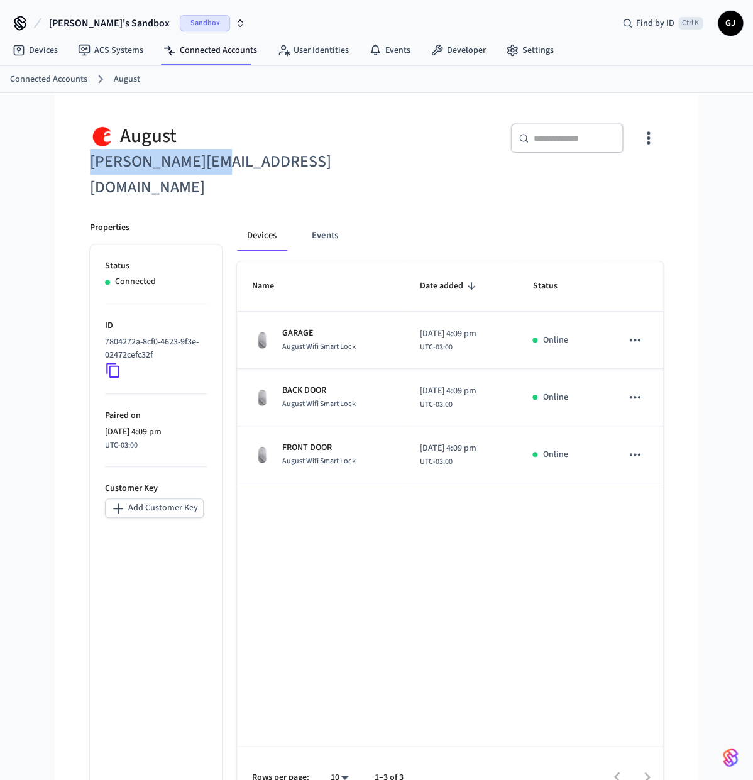
drag, startPoint x: 209, startPoint y: 170, endPoint x: 89, endPoint y: 165, distance: 120.7
click at [89, 165] on div "August jane@example.com" at bounding box center [222, 154] width 294 height 92
copy h6 "jane@example.com"
click at [364, 206] on div "Devices Events Name Date added Status GARAGE August Wifi Smart Lock 2025/10/06 …" at bounding box center [442, 506] width 441 height 601
